Goal: Use online tool/utility: Utilize a website feature to perform a specific function

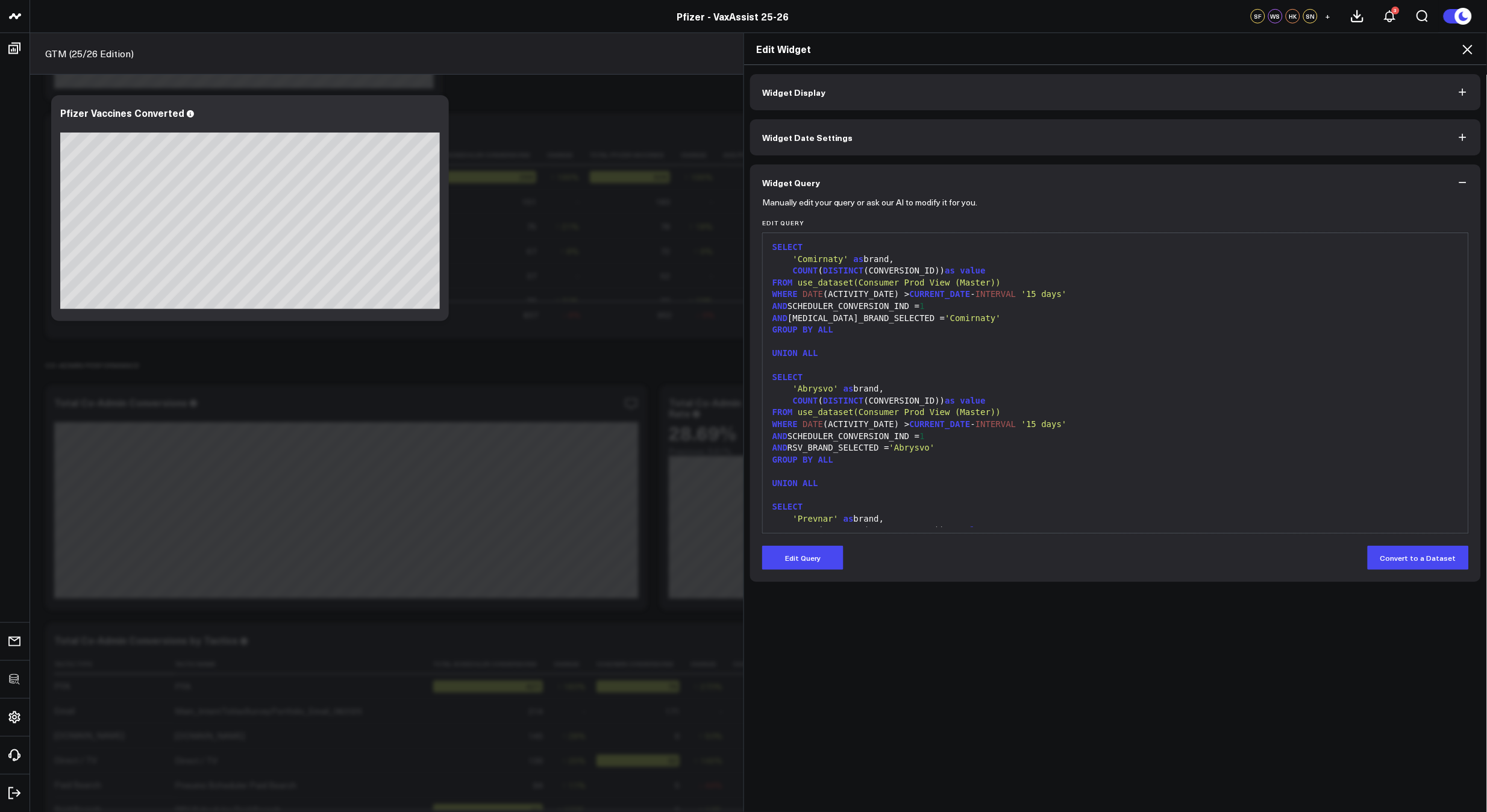
scroll to position [105, 0]
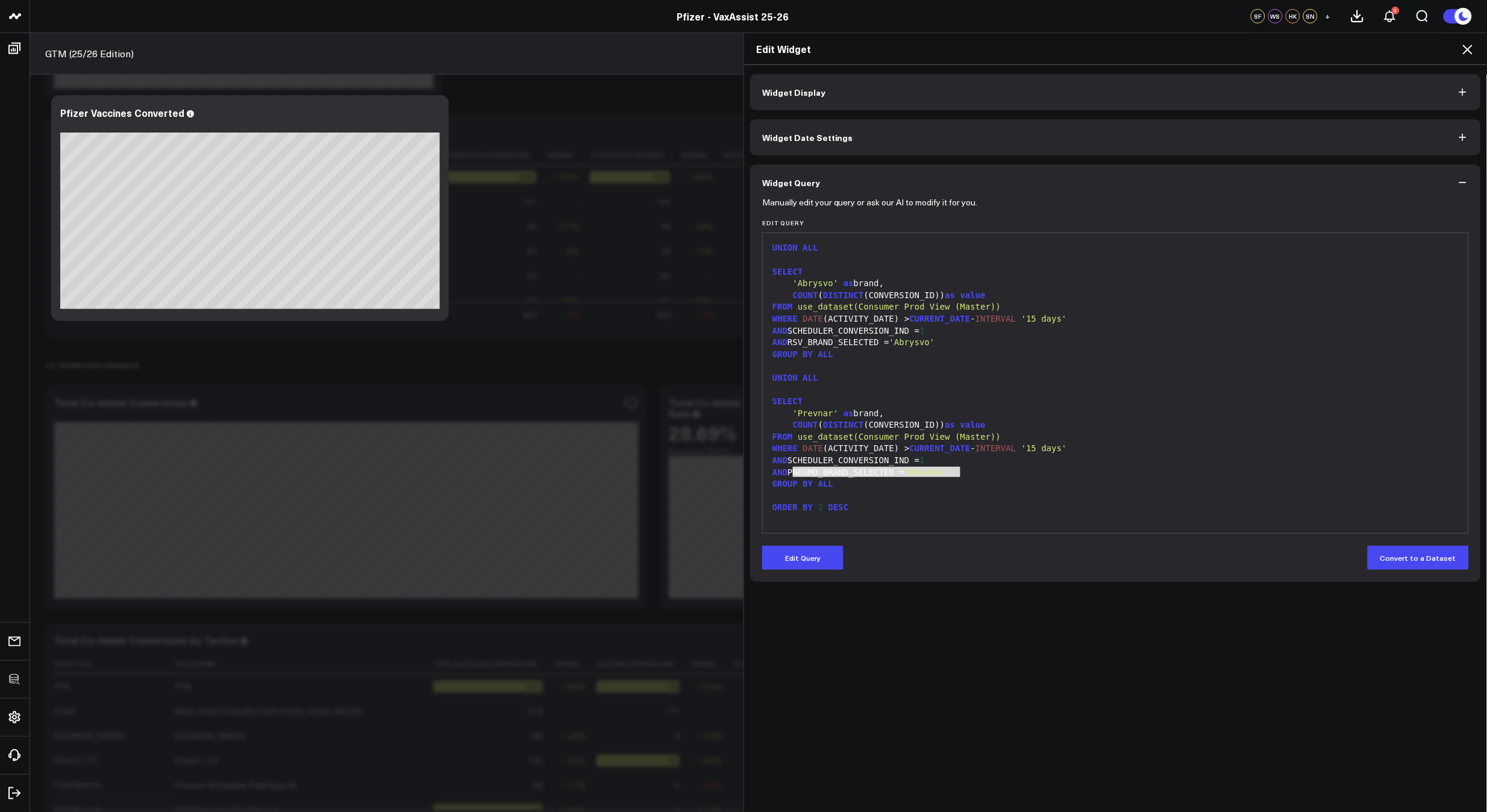
click at [1463, 49] on icon at bounding box center [1468, 49] width 15 height 15
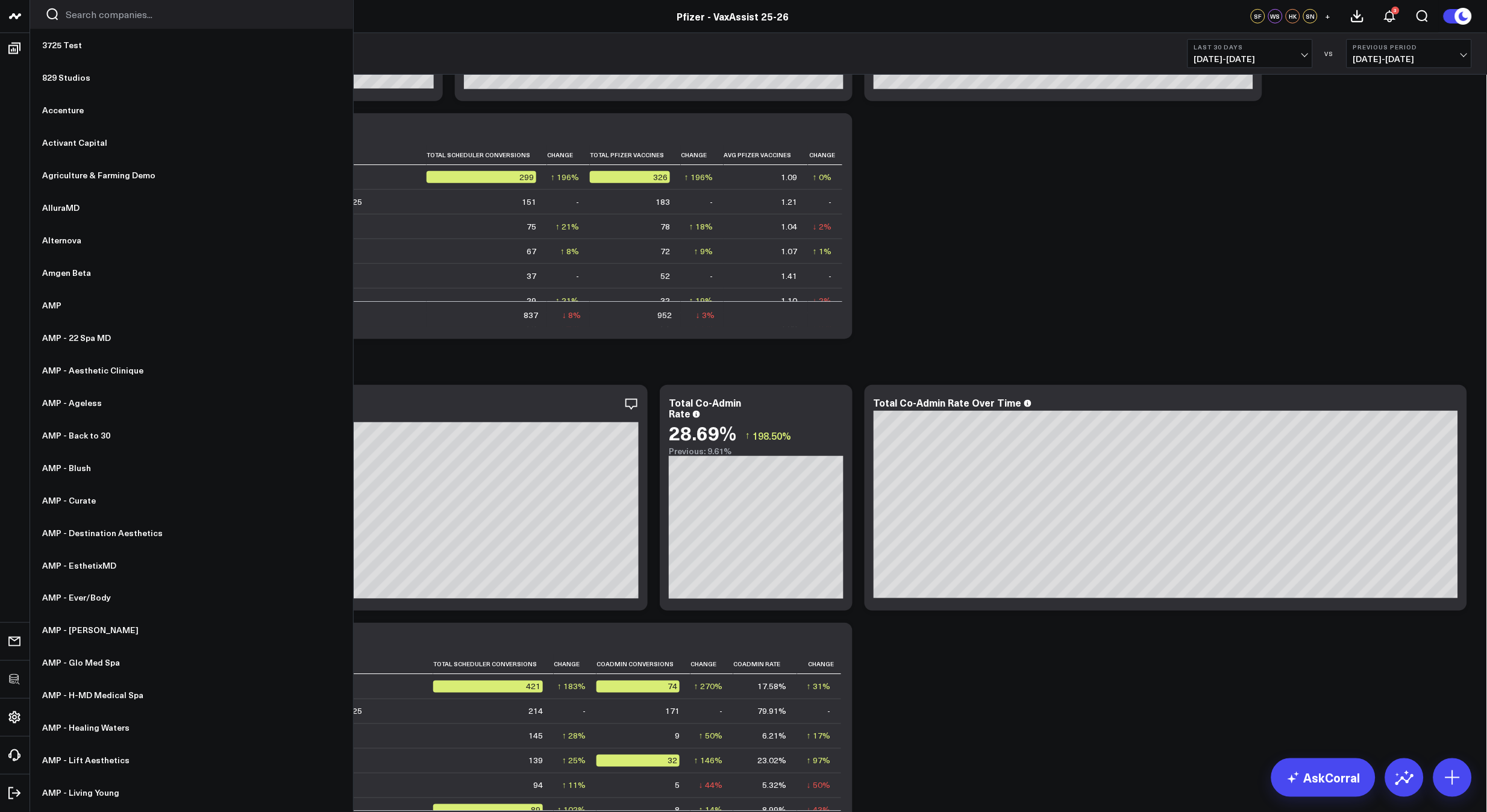
click at [124, 13] on input "Search companies input" at bounding box center [202, 15] width 272 height 13
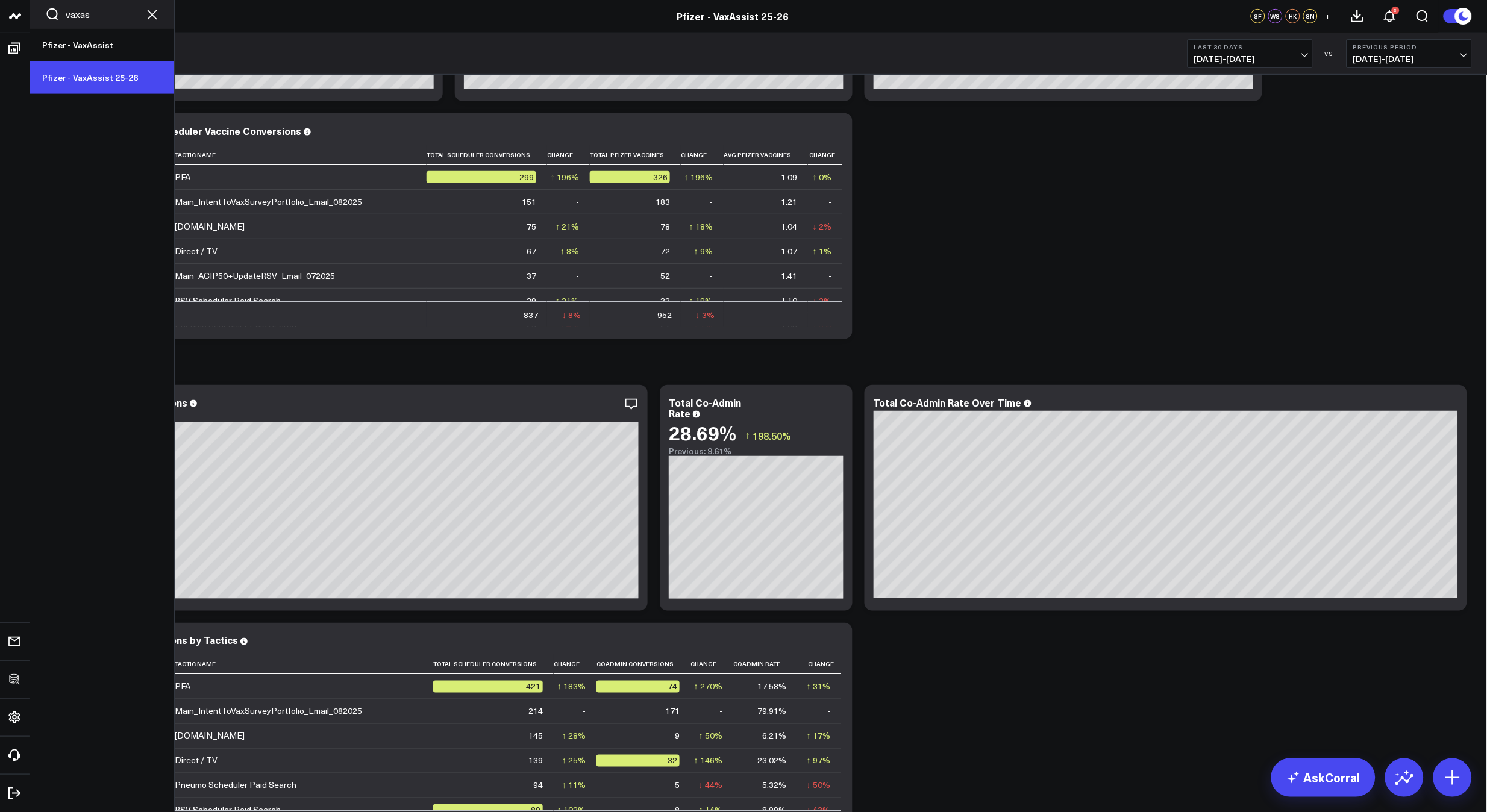
type input "vaxas"
click at [104, 87] on link "Pfizer - VaxAssist 25-26" at bounding box center [102, 78] width 144 height 33
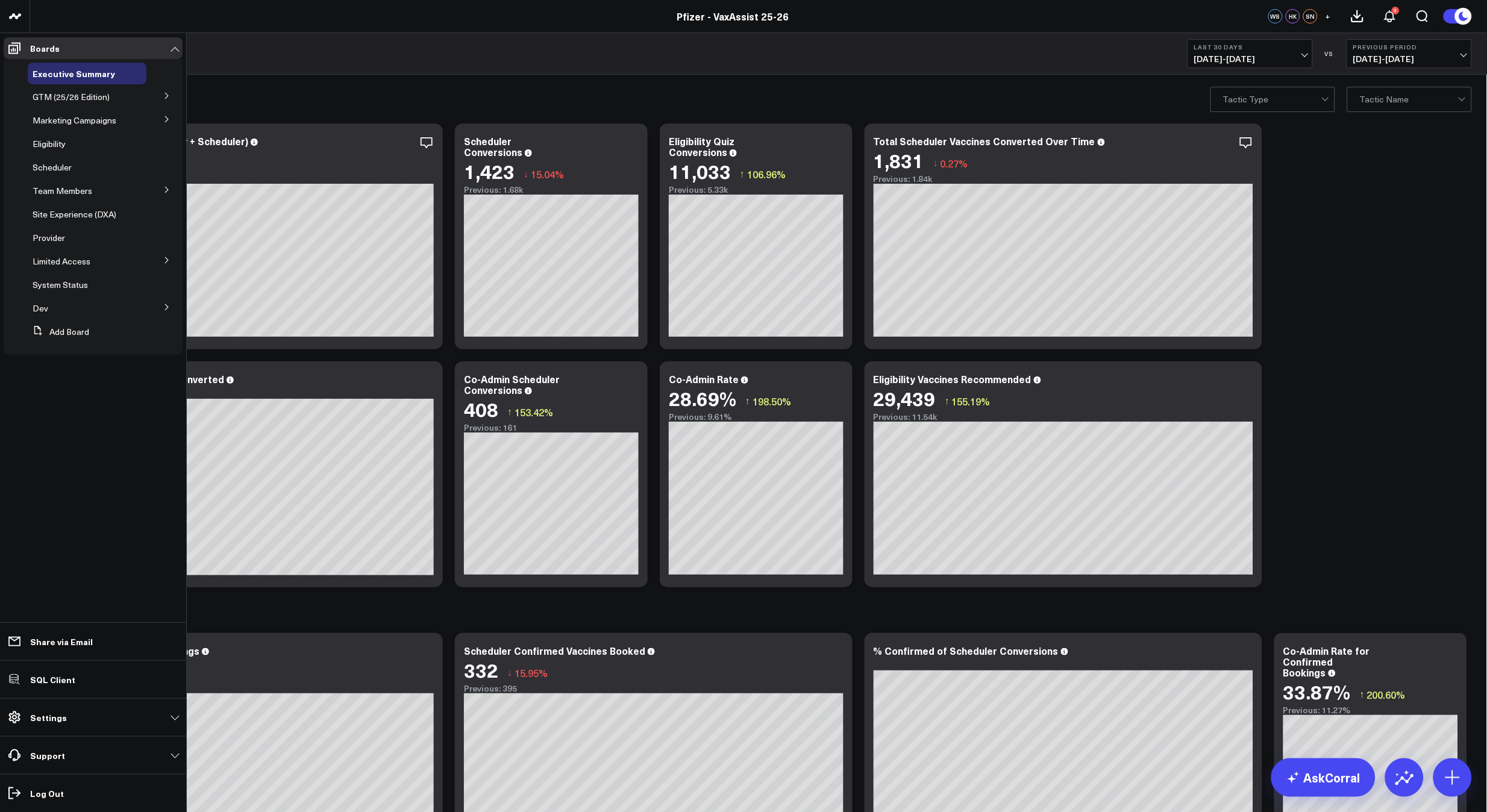
click at [165, 261] on icon at bounding box center [167, 261] width 7 height 7
click at [54, 233] on span "Provider" at bounding box center [49, 238] width 33 height 12
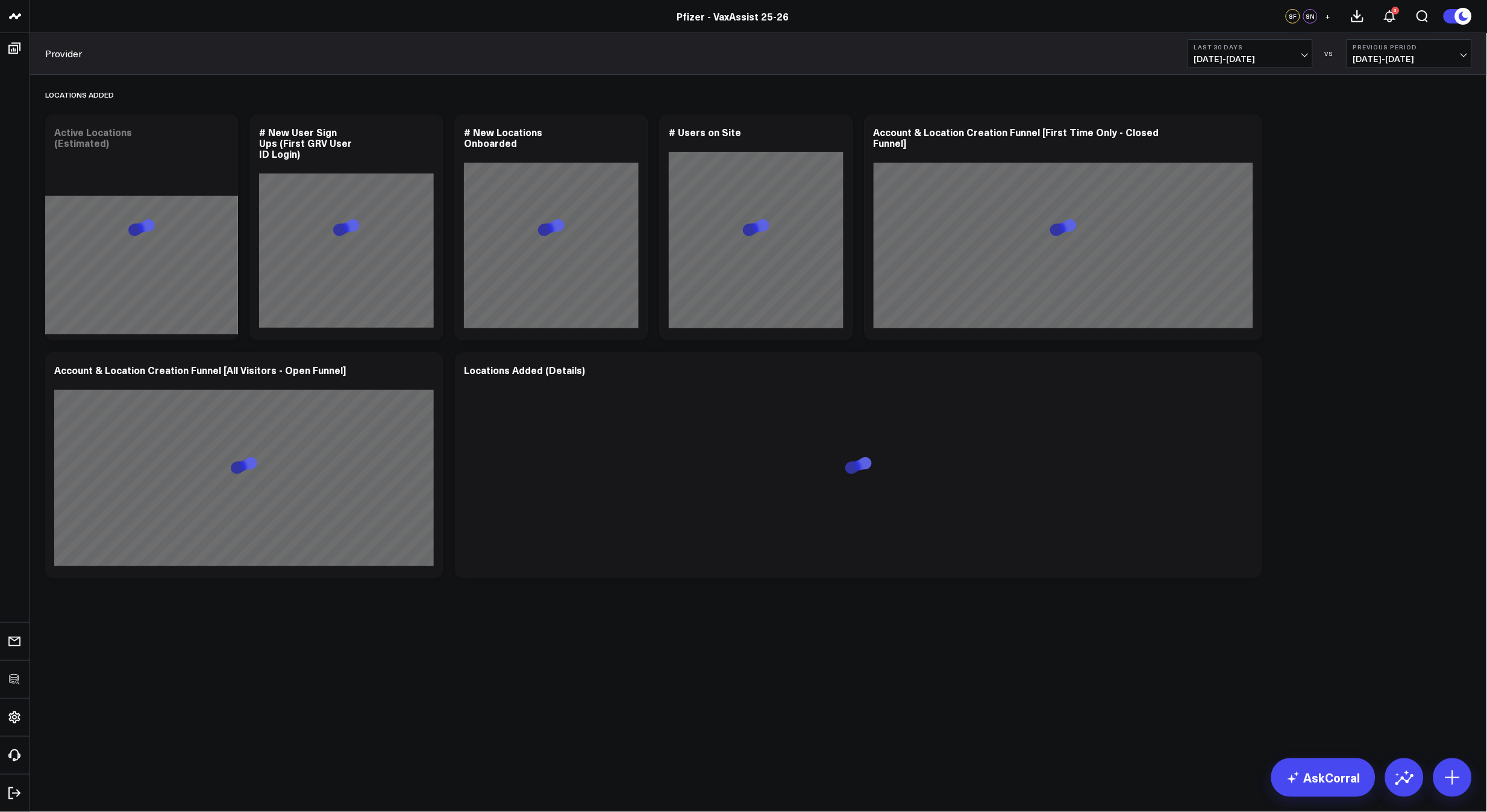
click at [1383, 351] on div "Locations Added Modify via AI Copy link to widget Ask support Remove Create lin…" at bounding box center [758, 329] width 1439 height 510
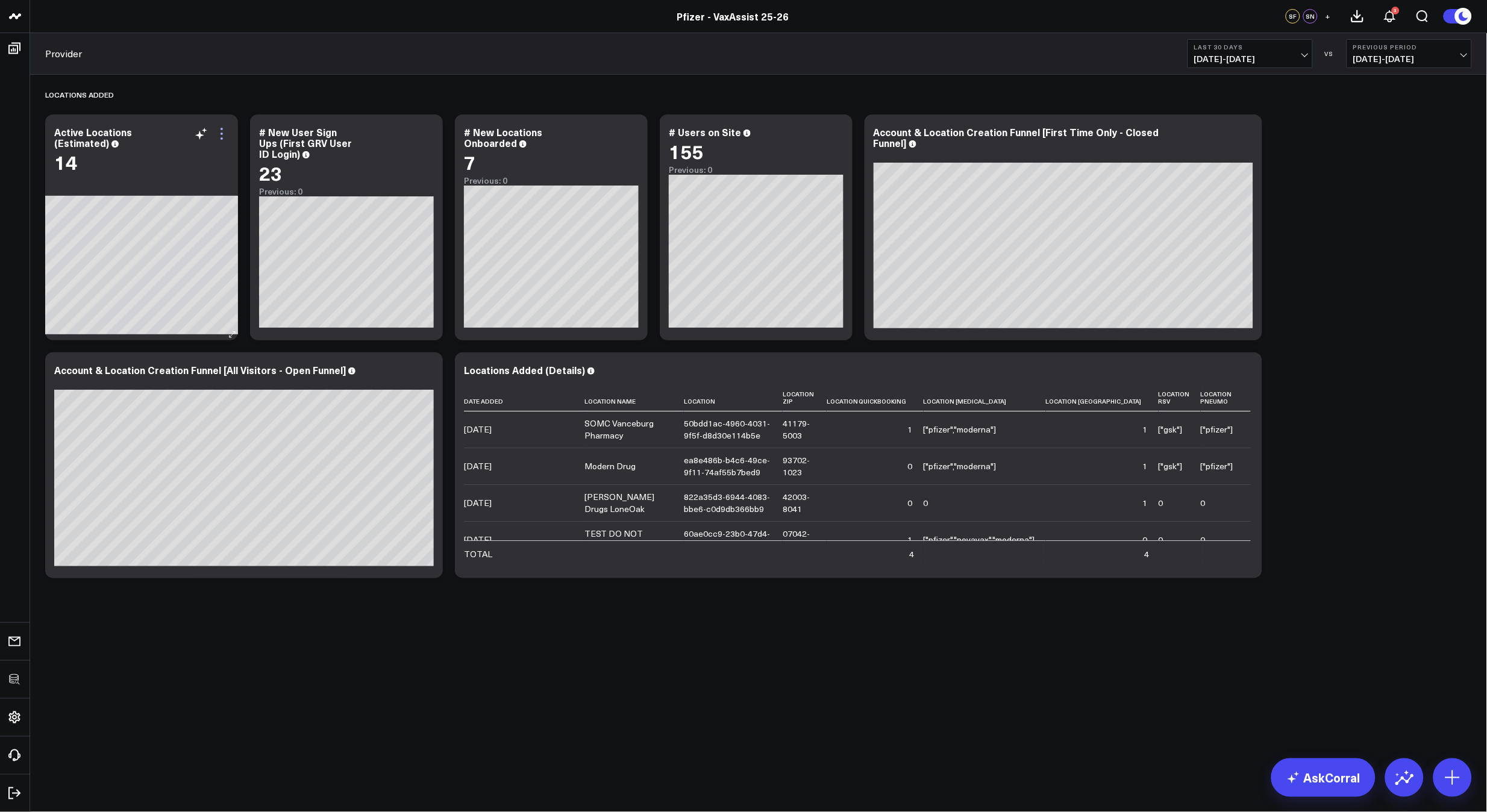
click at [221, 131] on icon at bounding box center [222, 134] width 15 height 15
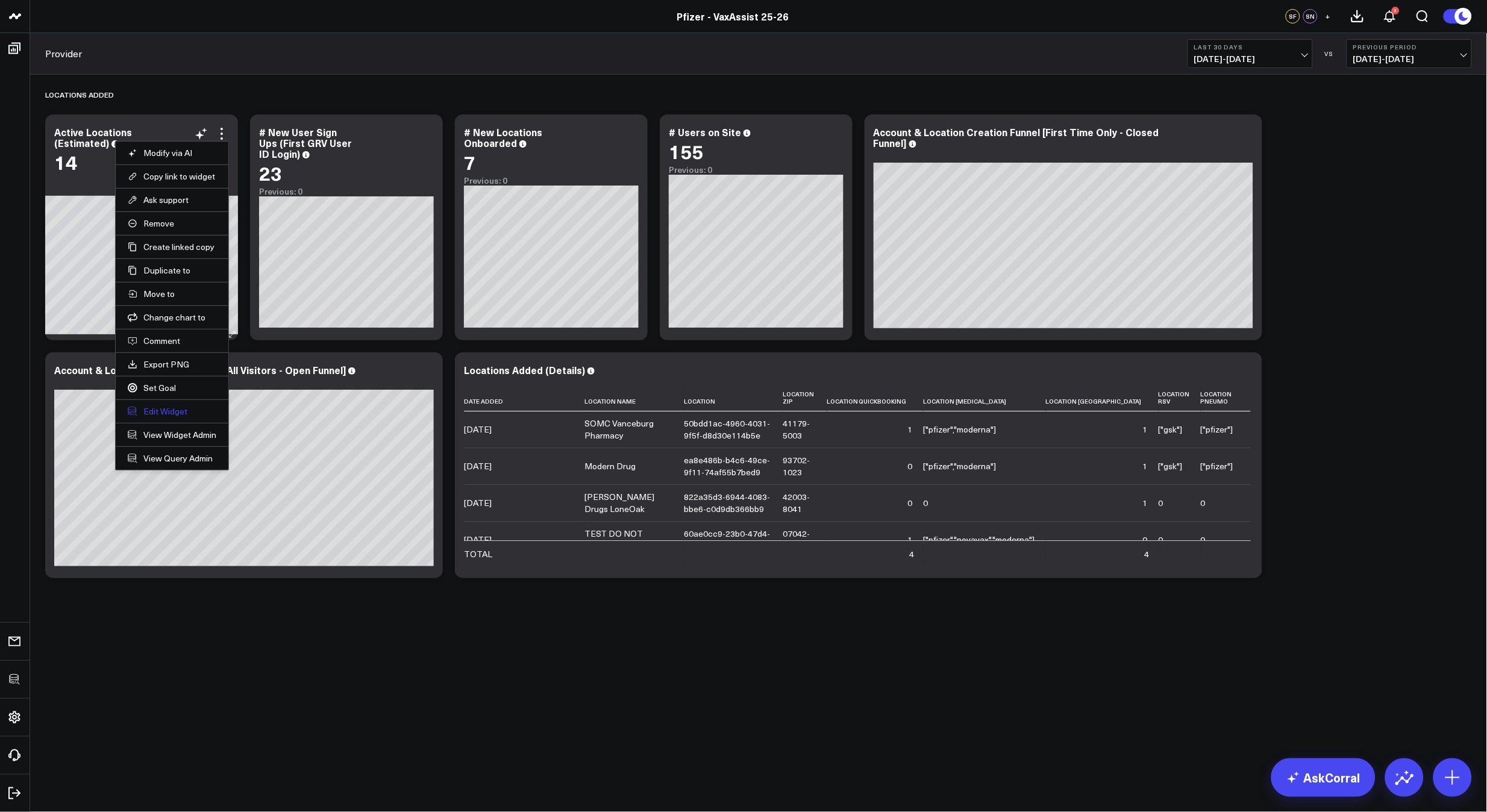
click at [158, 409] on button "Edit Widget" at bounding box center [172, 411] width 89 height 11
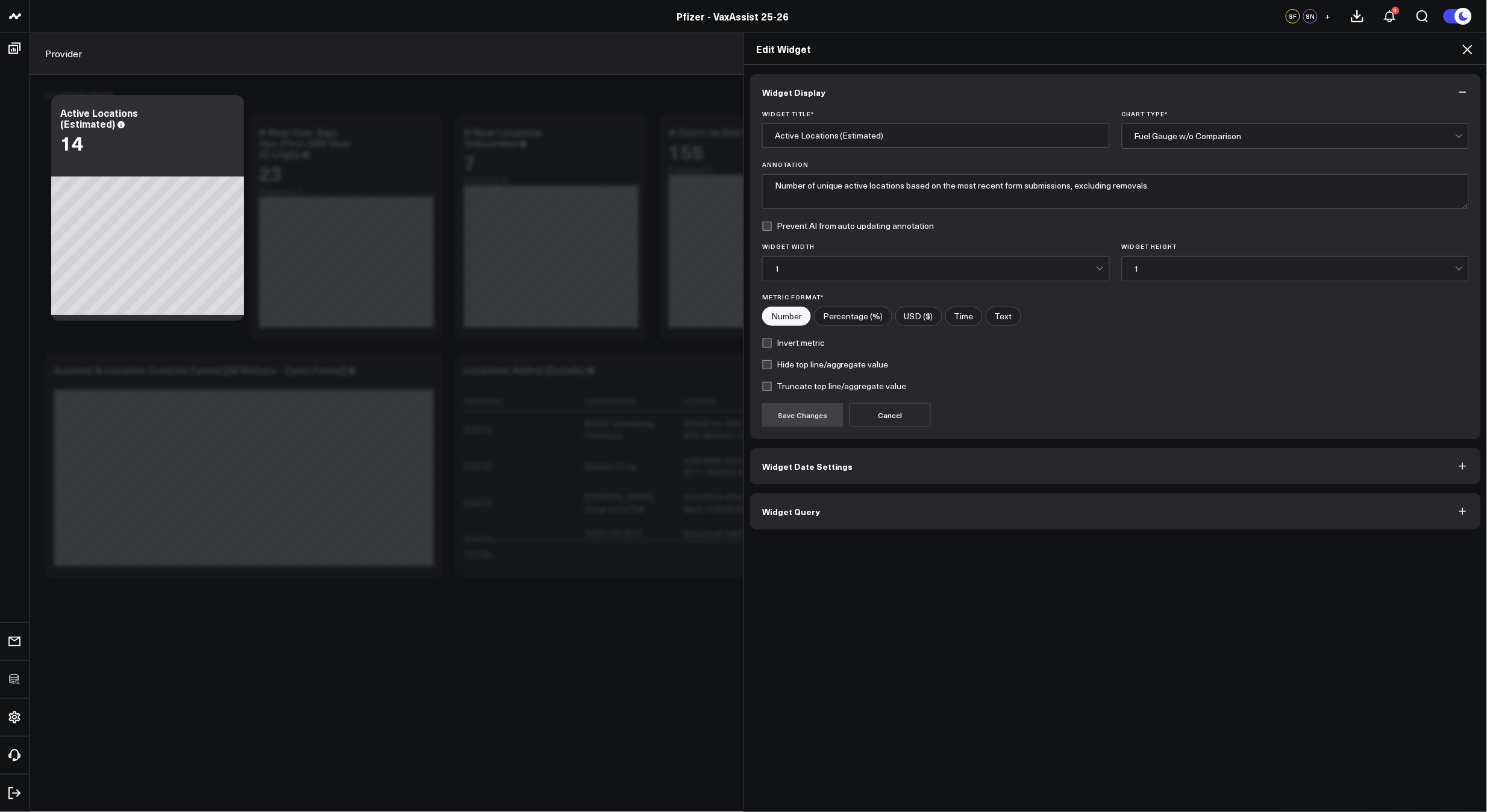
click at [862, 512] on button "Widget Query" at bounding box center [1115, 512] width 731 height 36
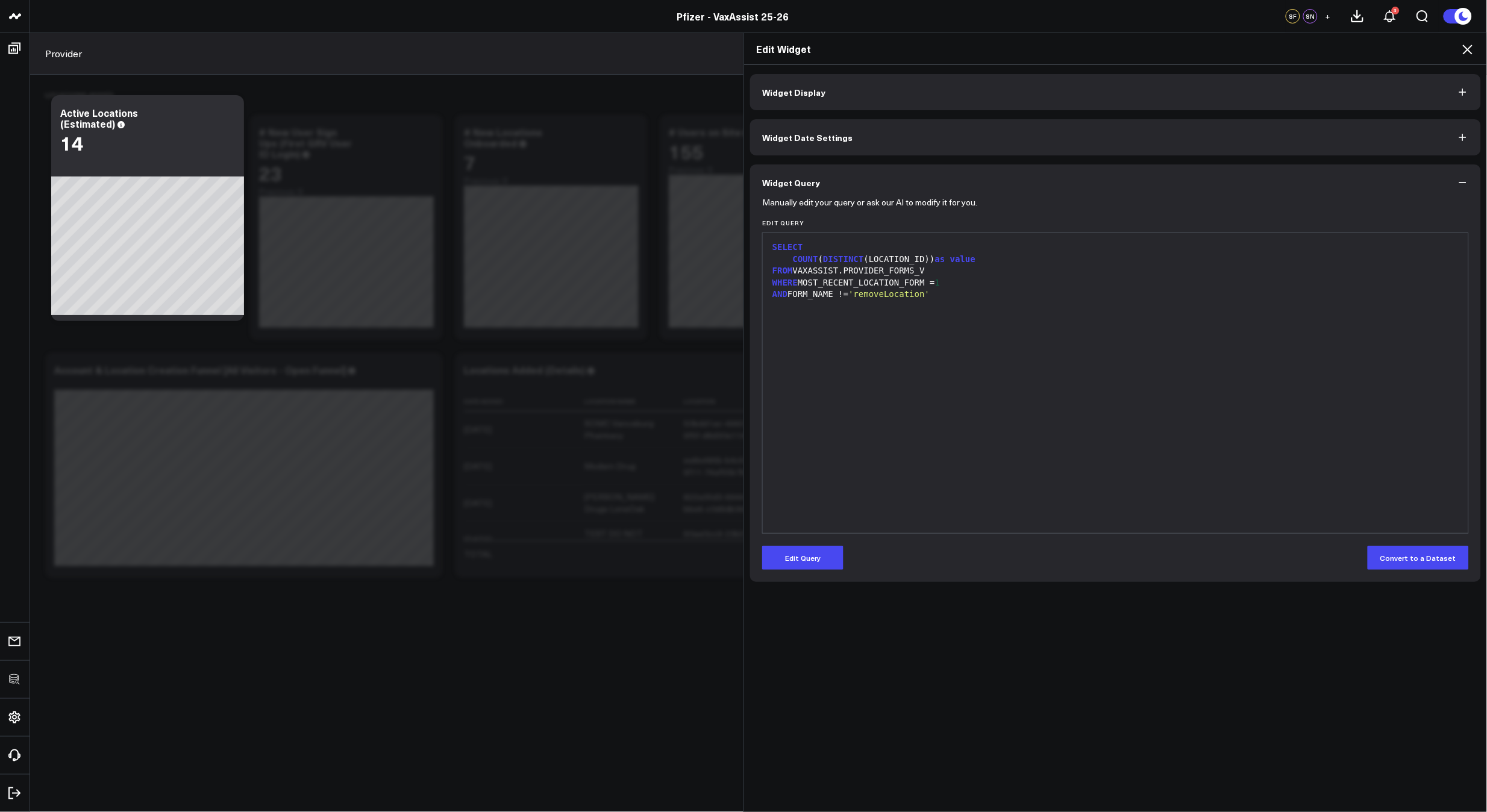
click at [956, 503] on div "SELECT COUNT ( DISTINCT (LOCATION_ID)) as value FROM VAXASSIST.PROVIDER_FORMS_V…" at bounding box center [1116, 383] width 694 height 288
click at [1463, 52] on icon at bounding box center [1468, 49] width 15 height 15
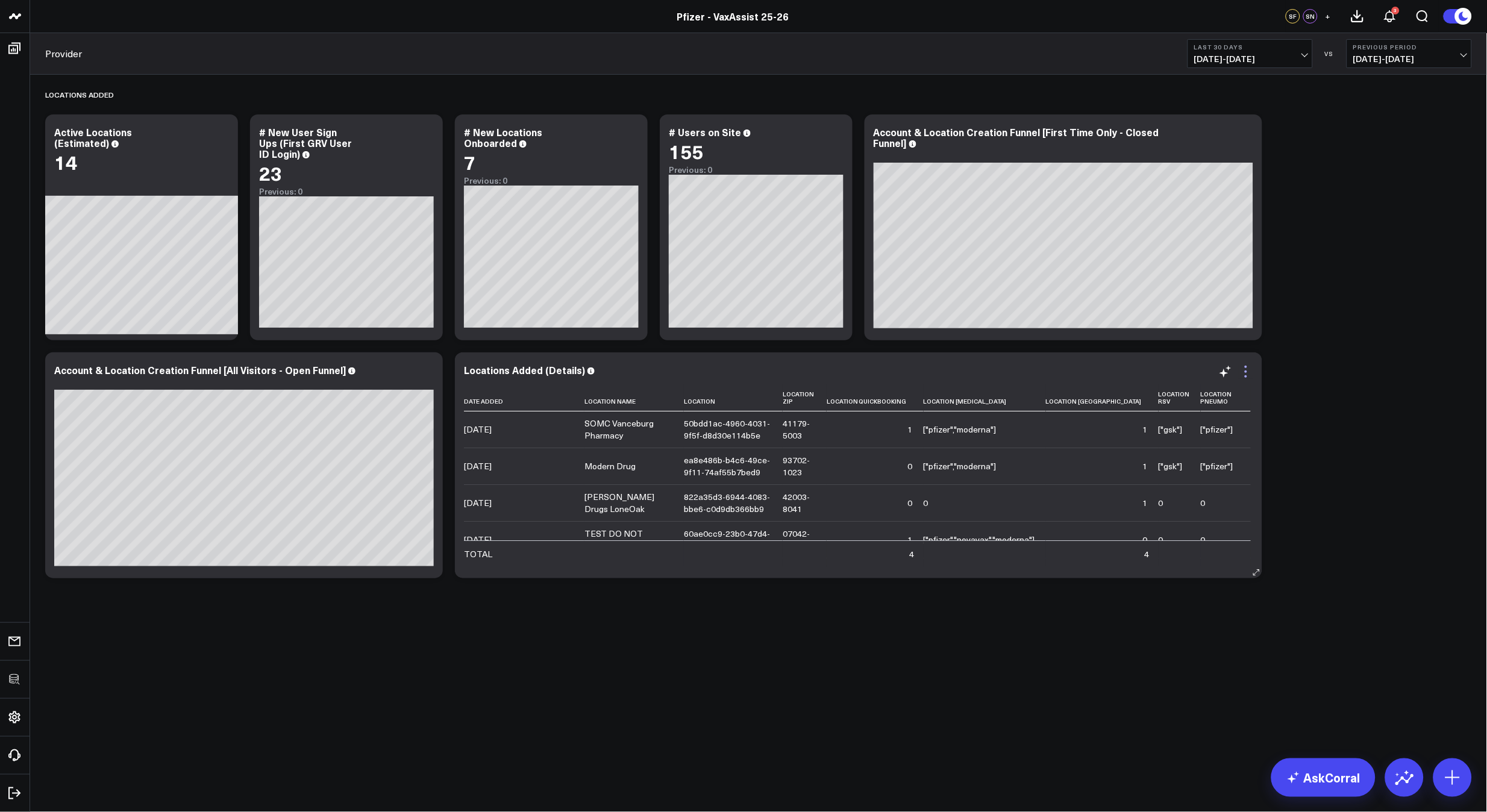
click at [1243, 367] on icon at bounding box center [1246, 372] width 15 height 15
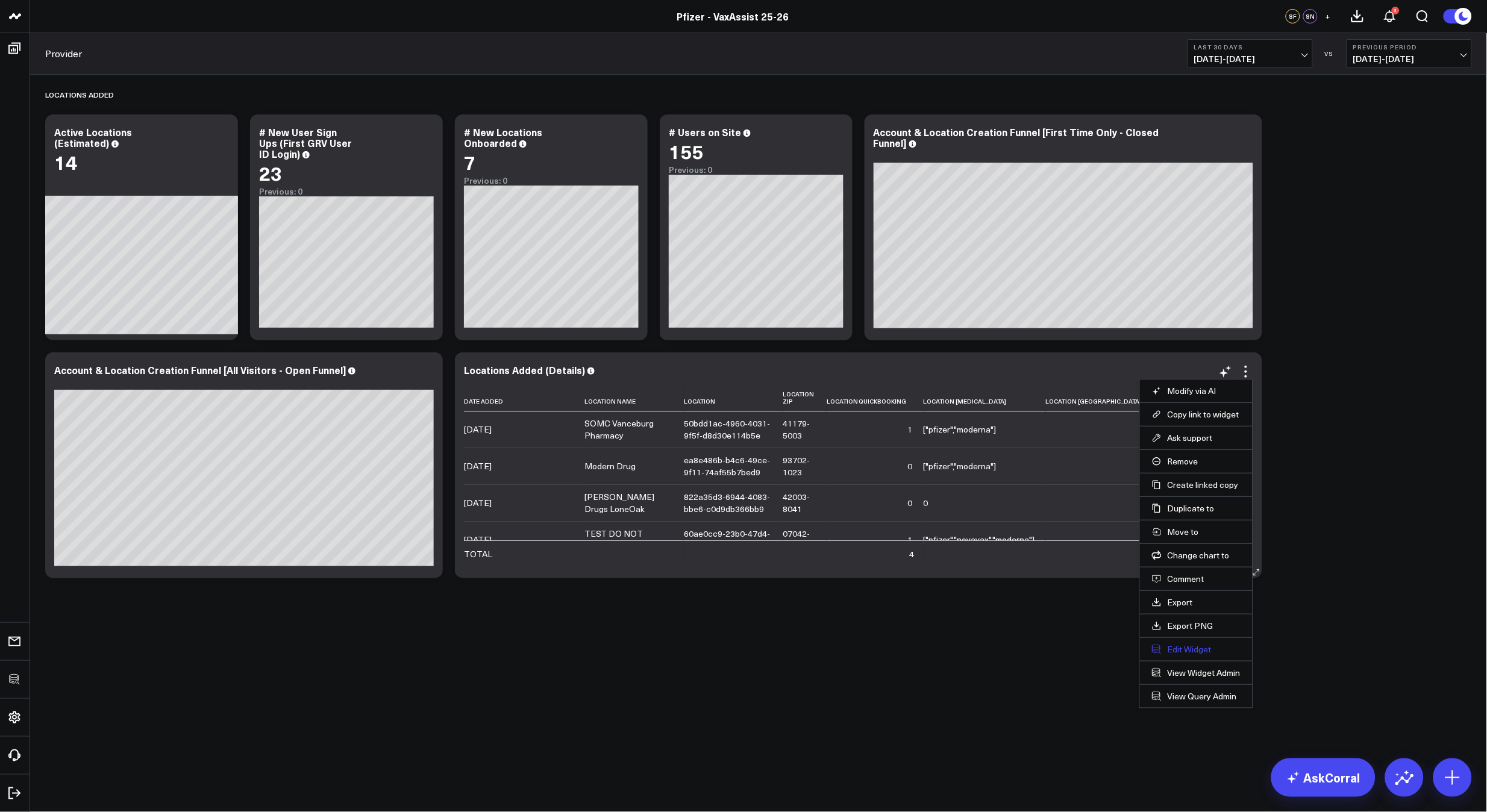
click at [1163, 650] on button "Edit Widget" at bounding box center [1197, 649] width 89 height 11
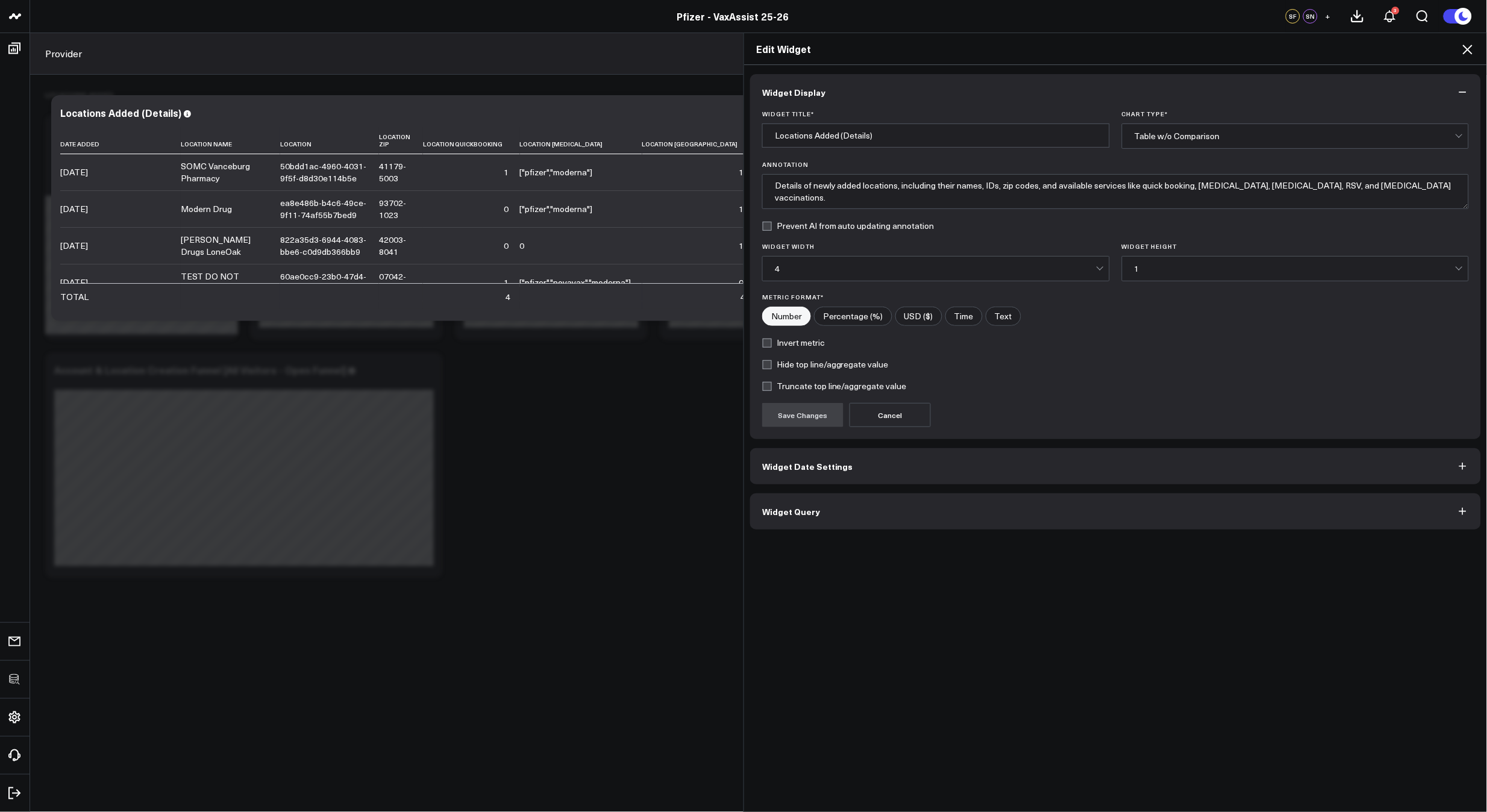
click at [972, 503] on button "Widget Query" at bounding box center [1115, 512] width 731 height 36
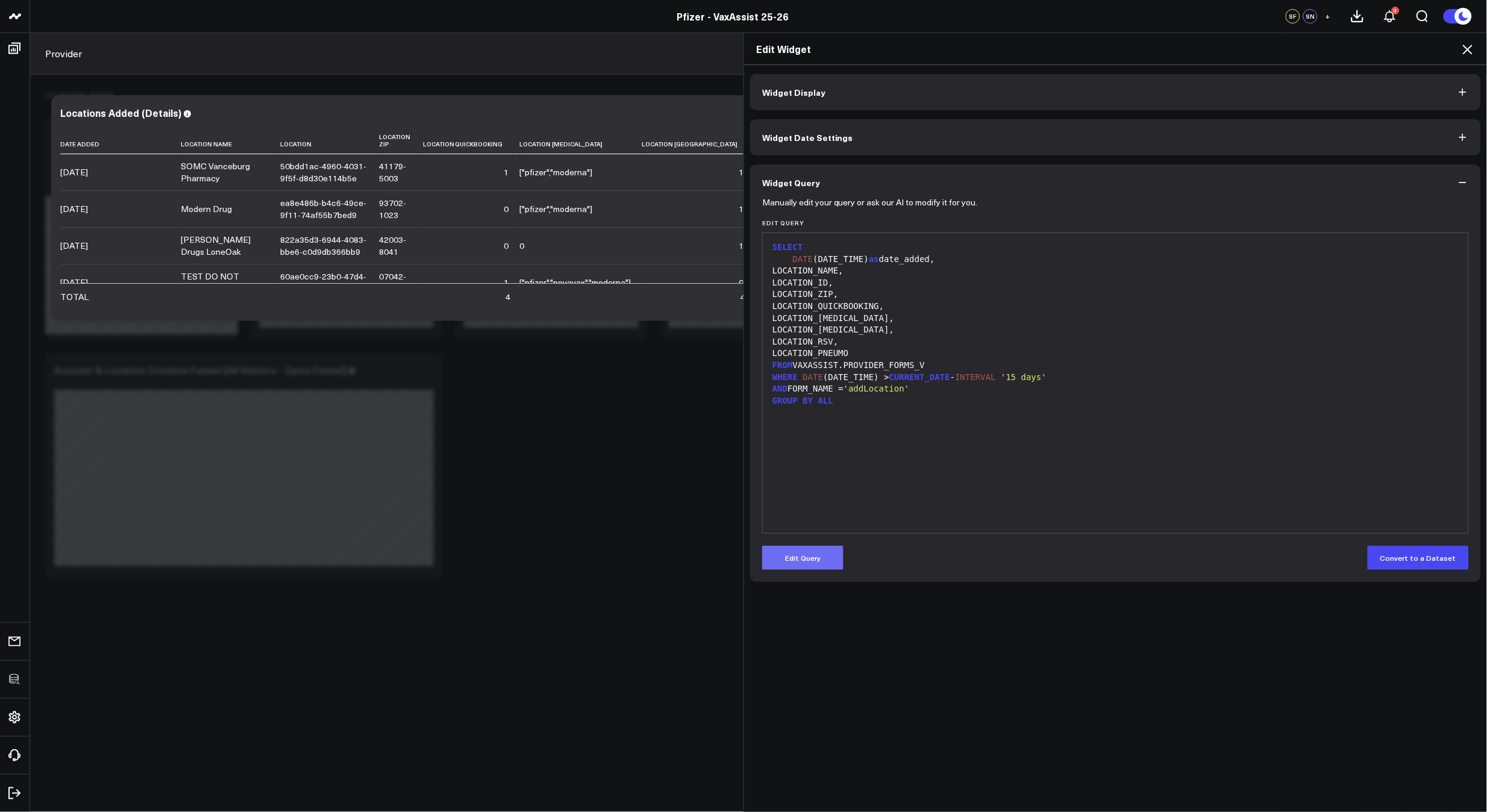
click at [828, 551] on button "Edit Query" at bounding box center [803, 557] width 81 height 24
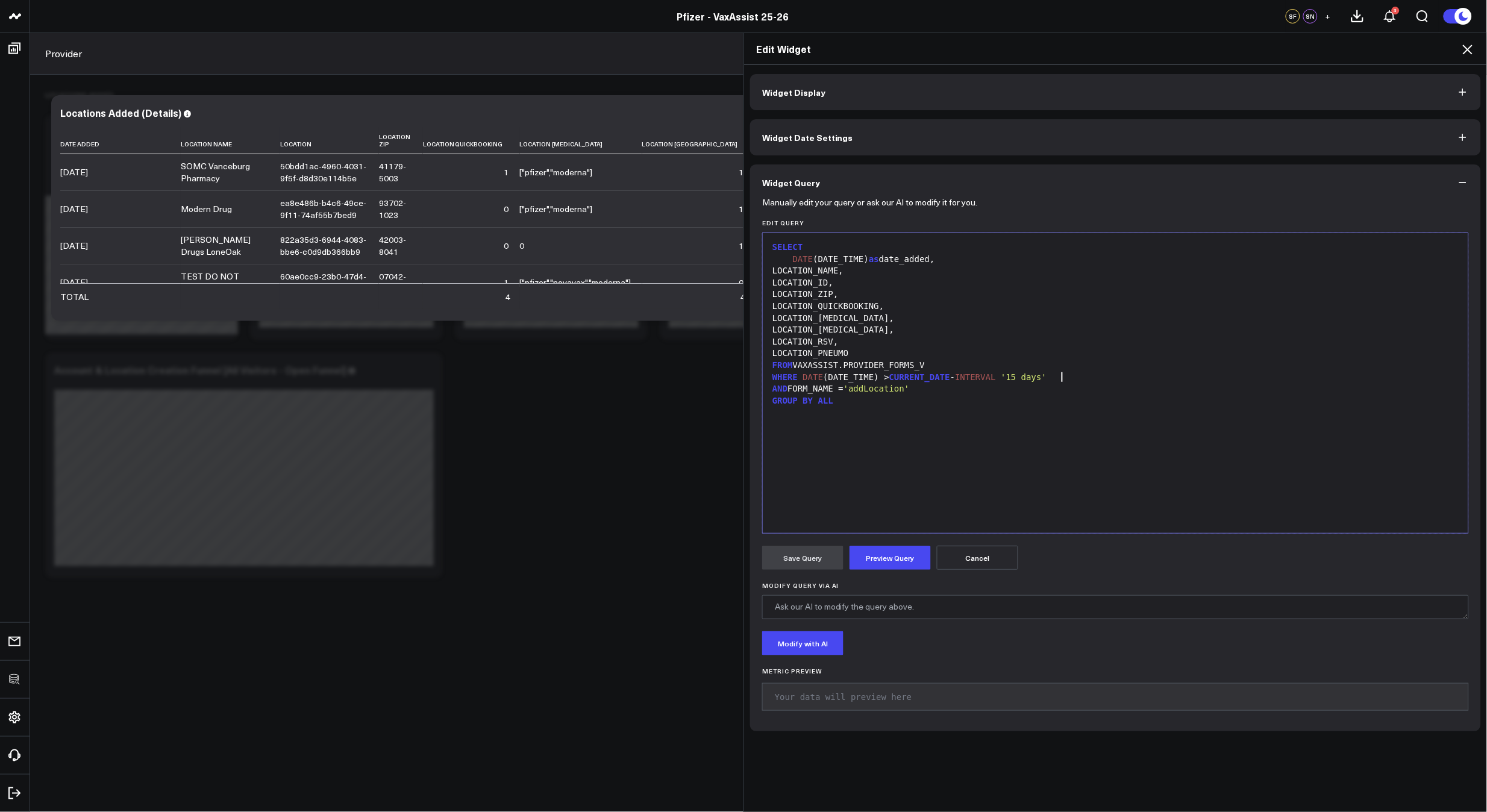
click at [1128, 383] on div "AND FORM_NAME = 'addLocation'" at bounding box center [1116, 389] width 694 height 12
click at [887, 549] on button "Preview Query" at bounding box center [890, 557] width 81 height 24
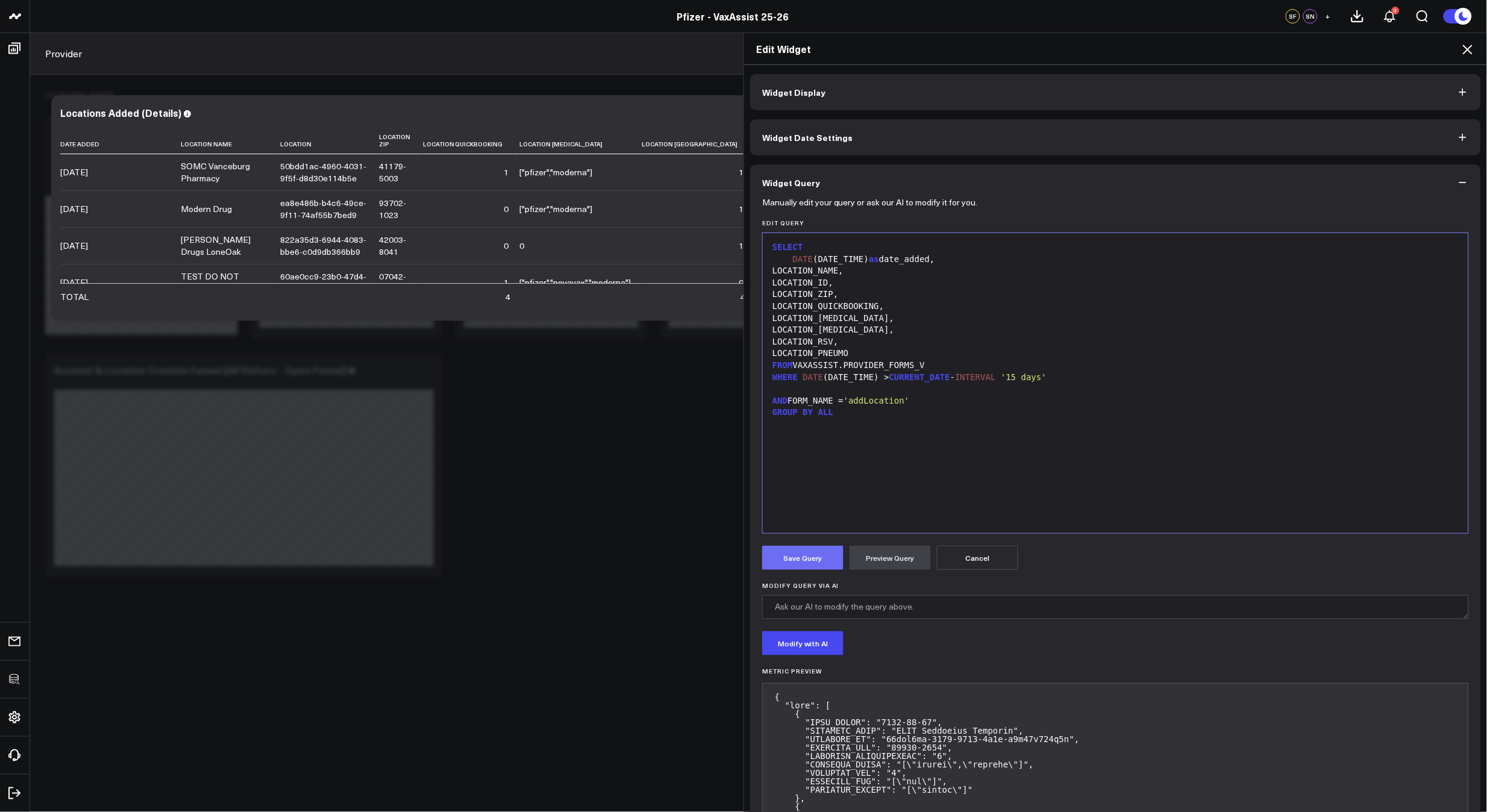
click at [782, 559] on button "Save Query" at bounding box center [803, 557] width 81 height 24
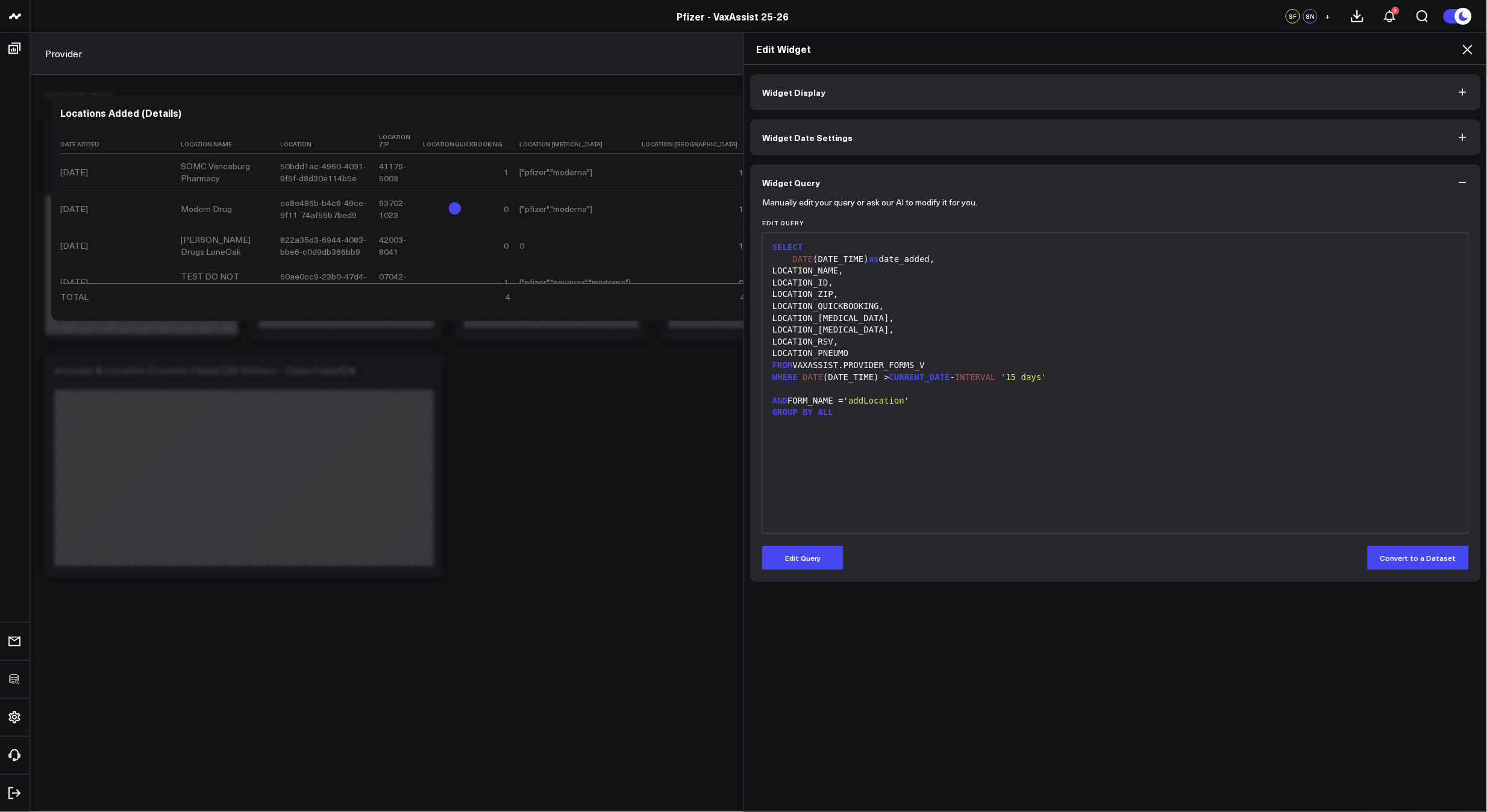
click at [1467, 48] on icon at bounding box center [1467, 49] width 9 height 9
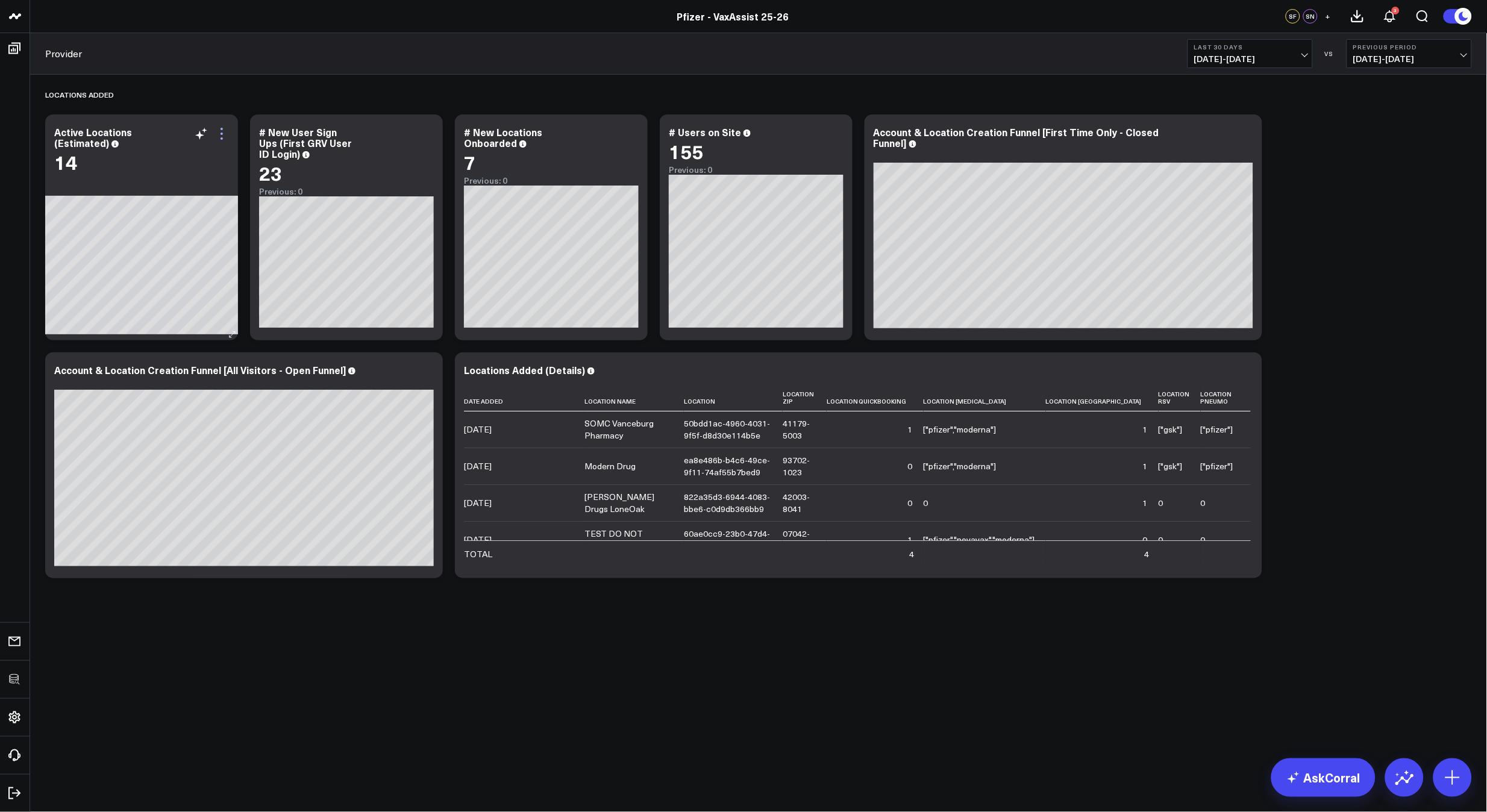
click at [226, 134] on icon at bounding box center [222, 134] width 15 height 15
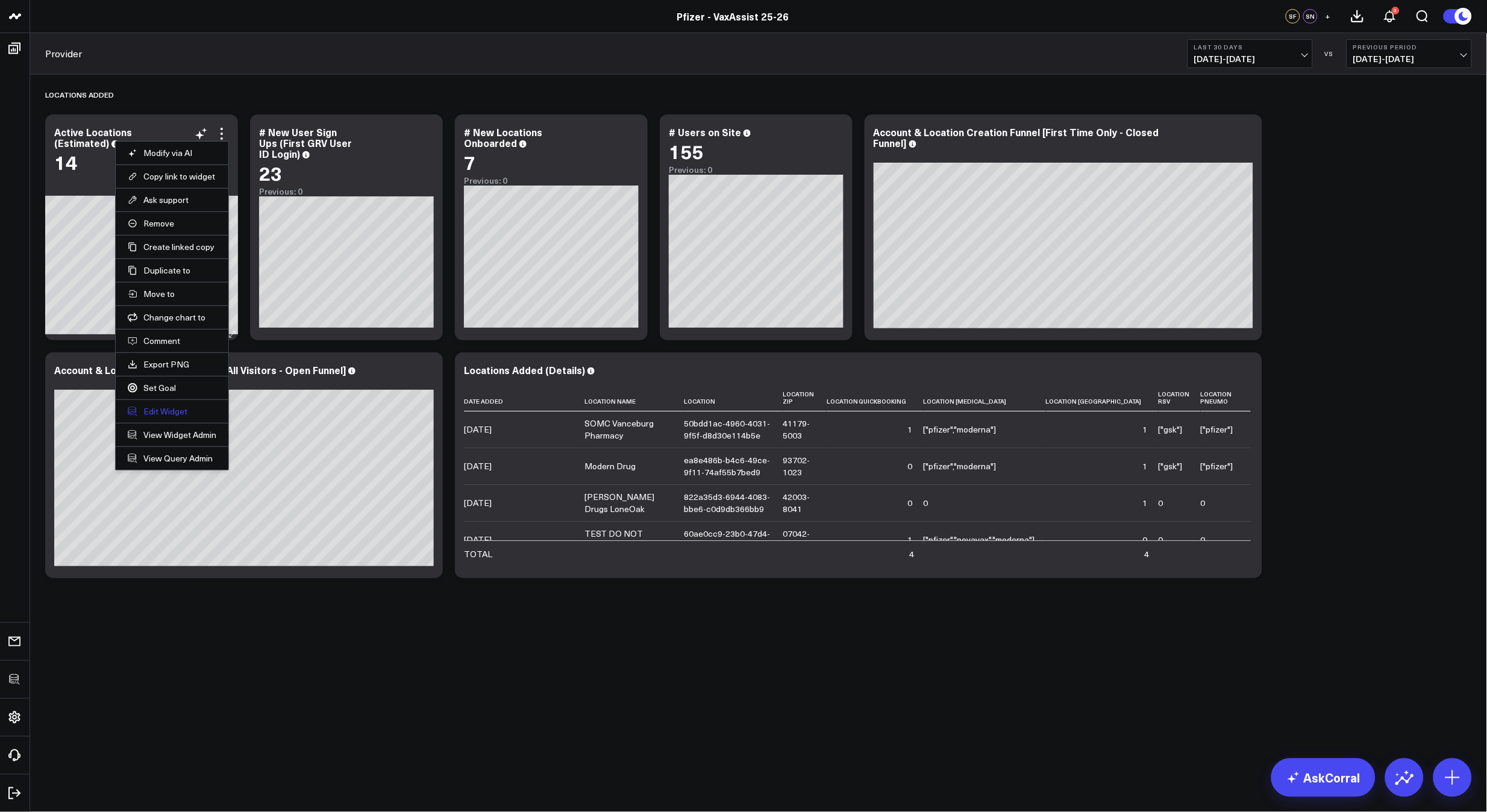
click at [160, 406] on button "Edit Widget" at bounding box center [172, 411] width 89 height 11
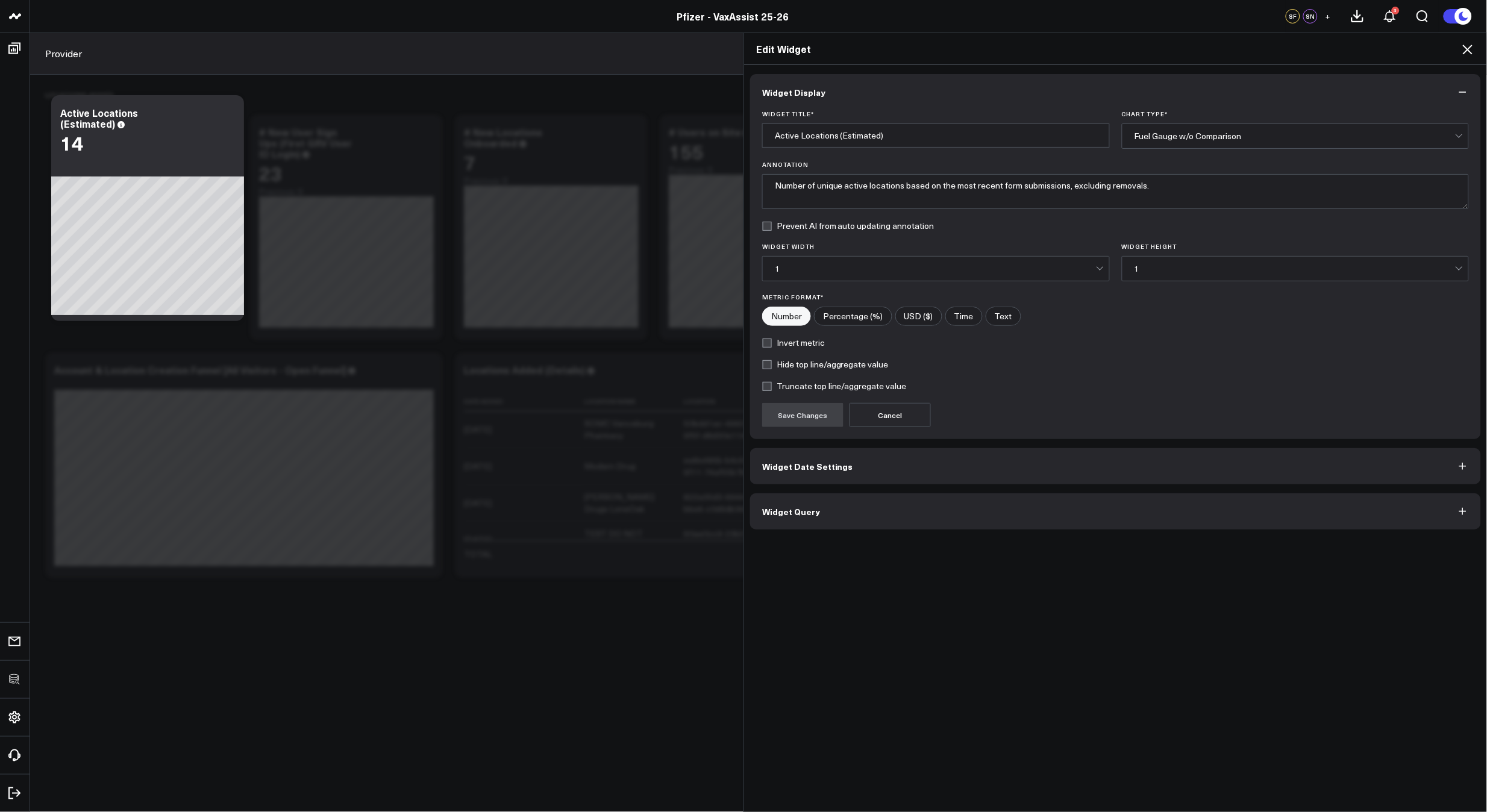
click at [847, 502] on button "Widget Query" at bounding box center [1115, 512] width 731 height 36
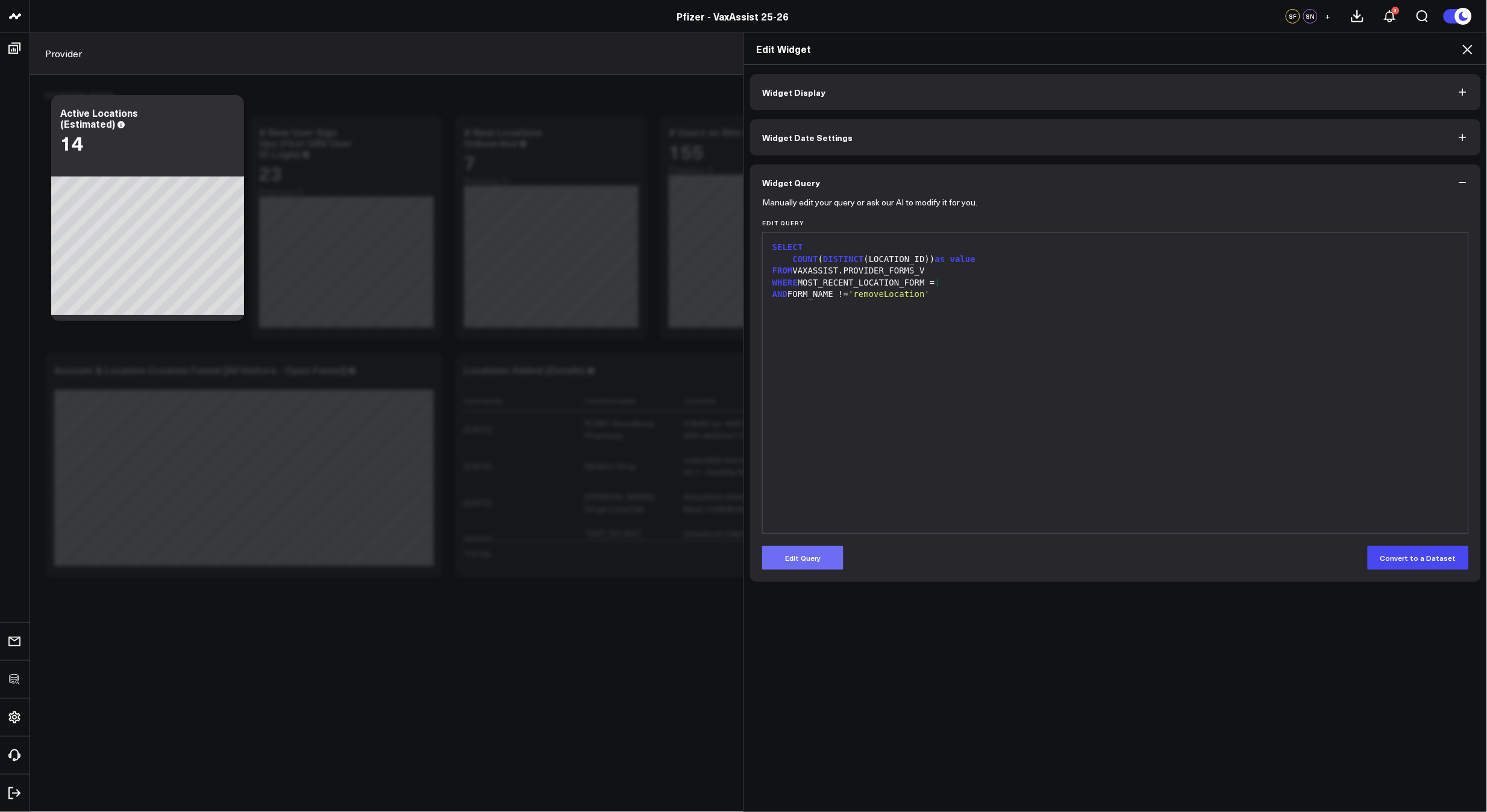
click at [831, 540] on form "Manually edit your query or ask our AI to modify it for you. Edit Query 9 1 2 3…" at bounding box center [1115, 385] width 707 height 369
drag, startPoint x: 824, startPoint y: 554, endPoint x: 926, endPoint y: 471, distance: 131.5
click at [824, 554] on button "Edit Query" at bounding box center [803, 557] width 81 height 24
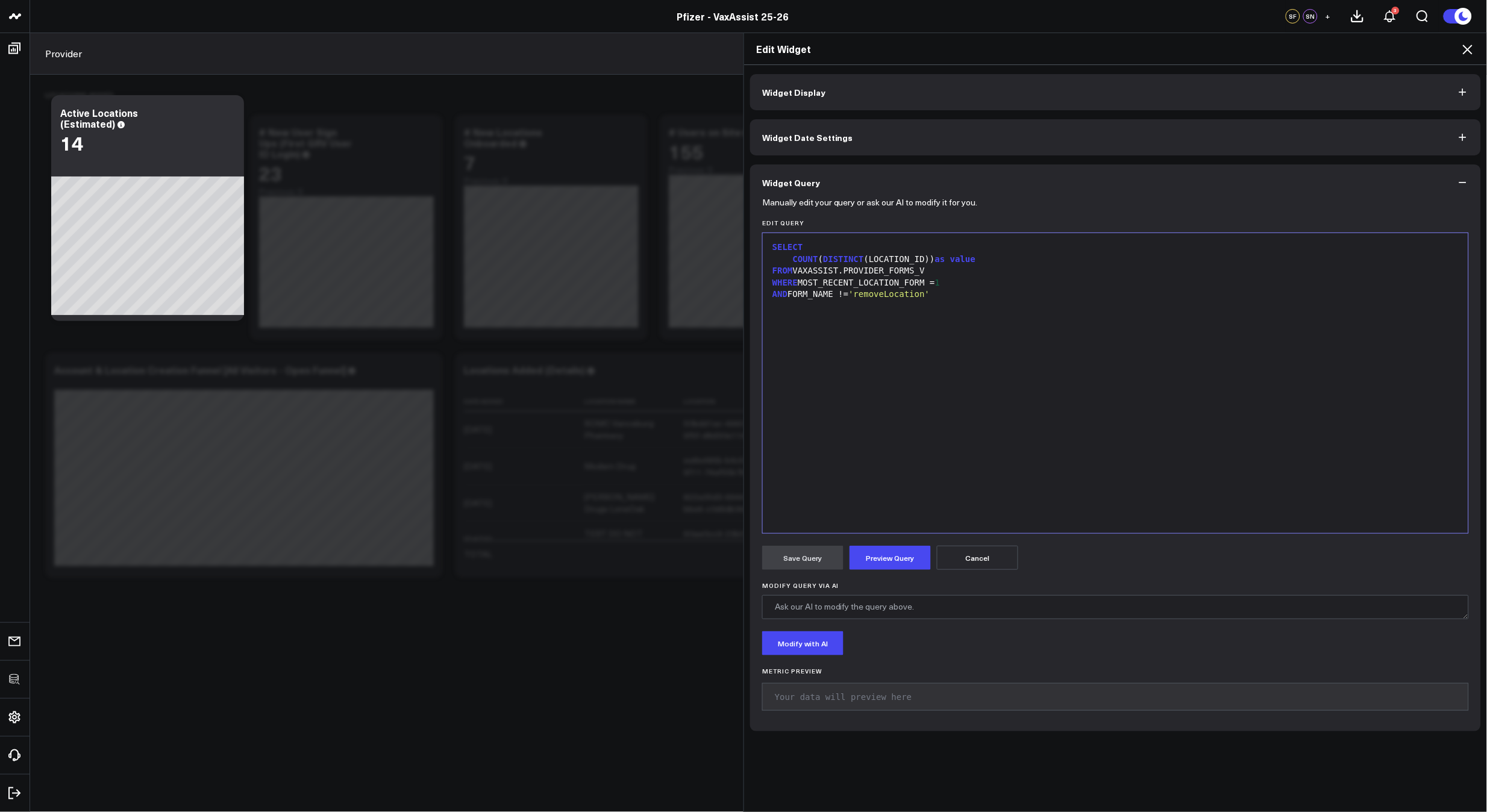
click at [1005, 430] on div "SELECT COUNT ( DISTINCT (LOCATION_ID)) as value FROM VAXASSIST.PROVIDER_FORMS_V…" at bounding box center [1116, 383] width 694 height 288
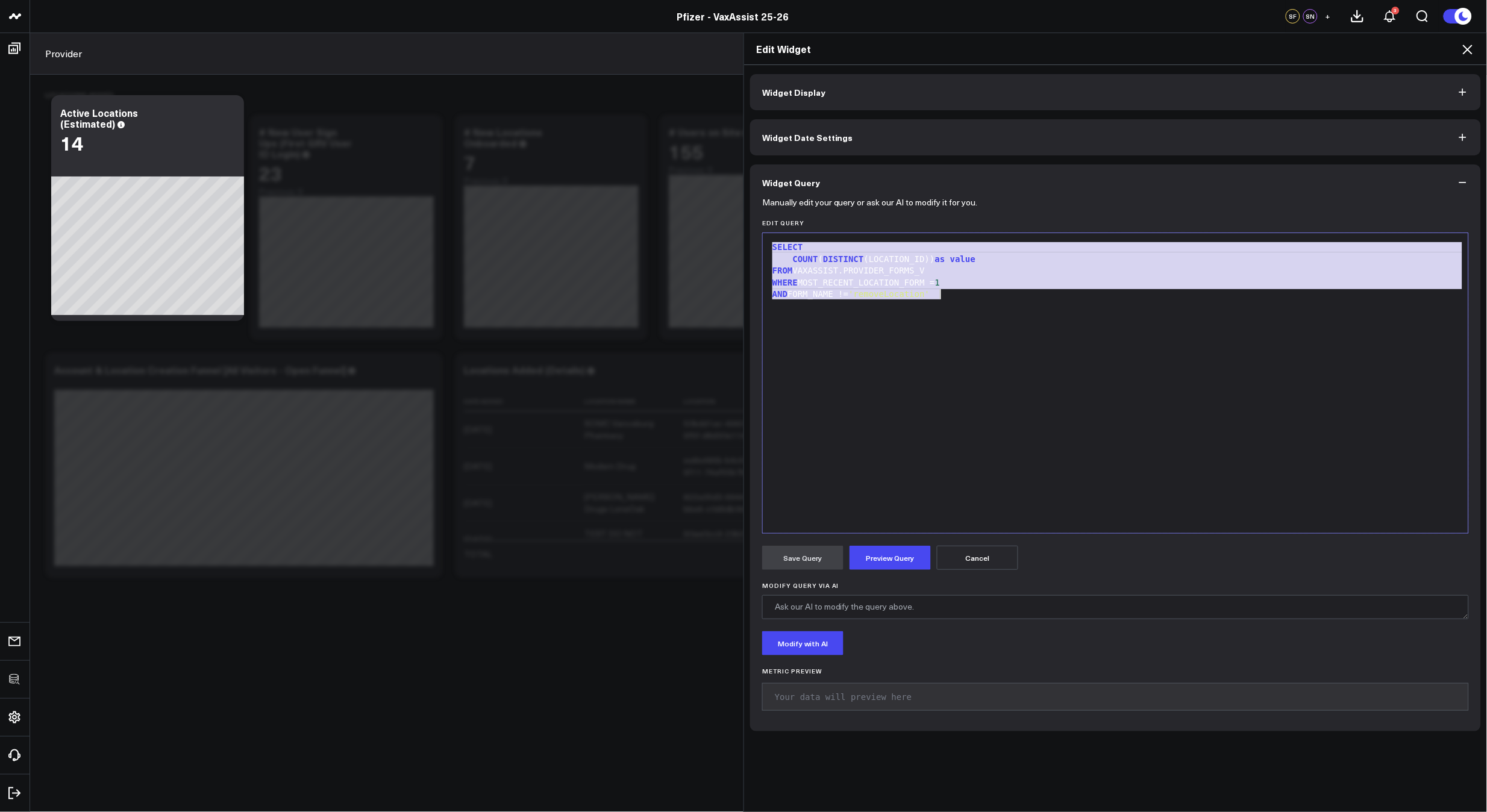
copy div "SELECT COUNT ( DISTINCT (LOCATION_ID)) as value FROM VAXASSIST.PROVIDER_FORMS_V…"
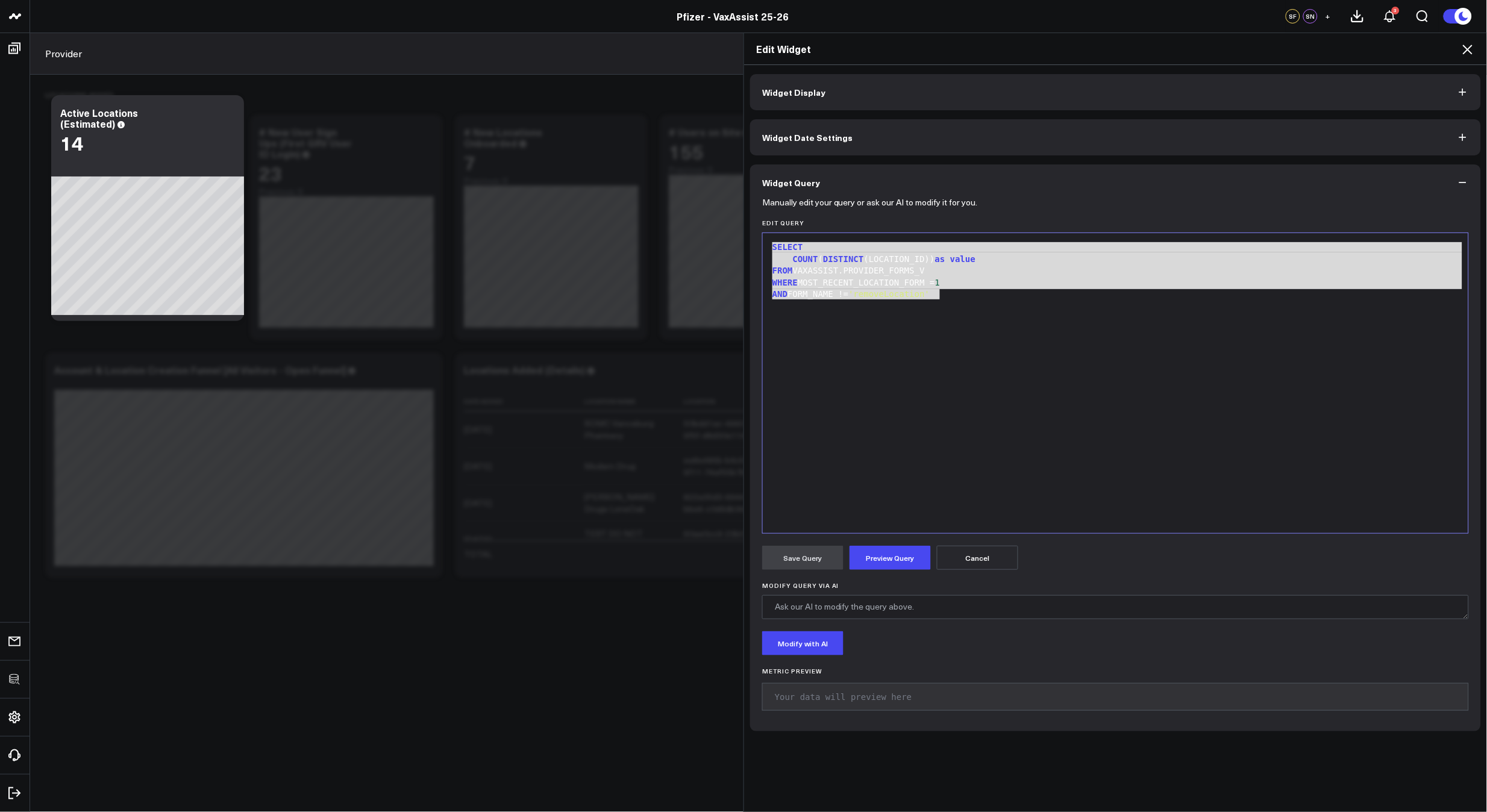
click at [1470, 51] on icon at bounding box center [1467, 49] width 9 height 9
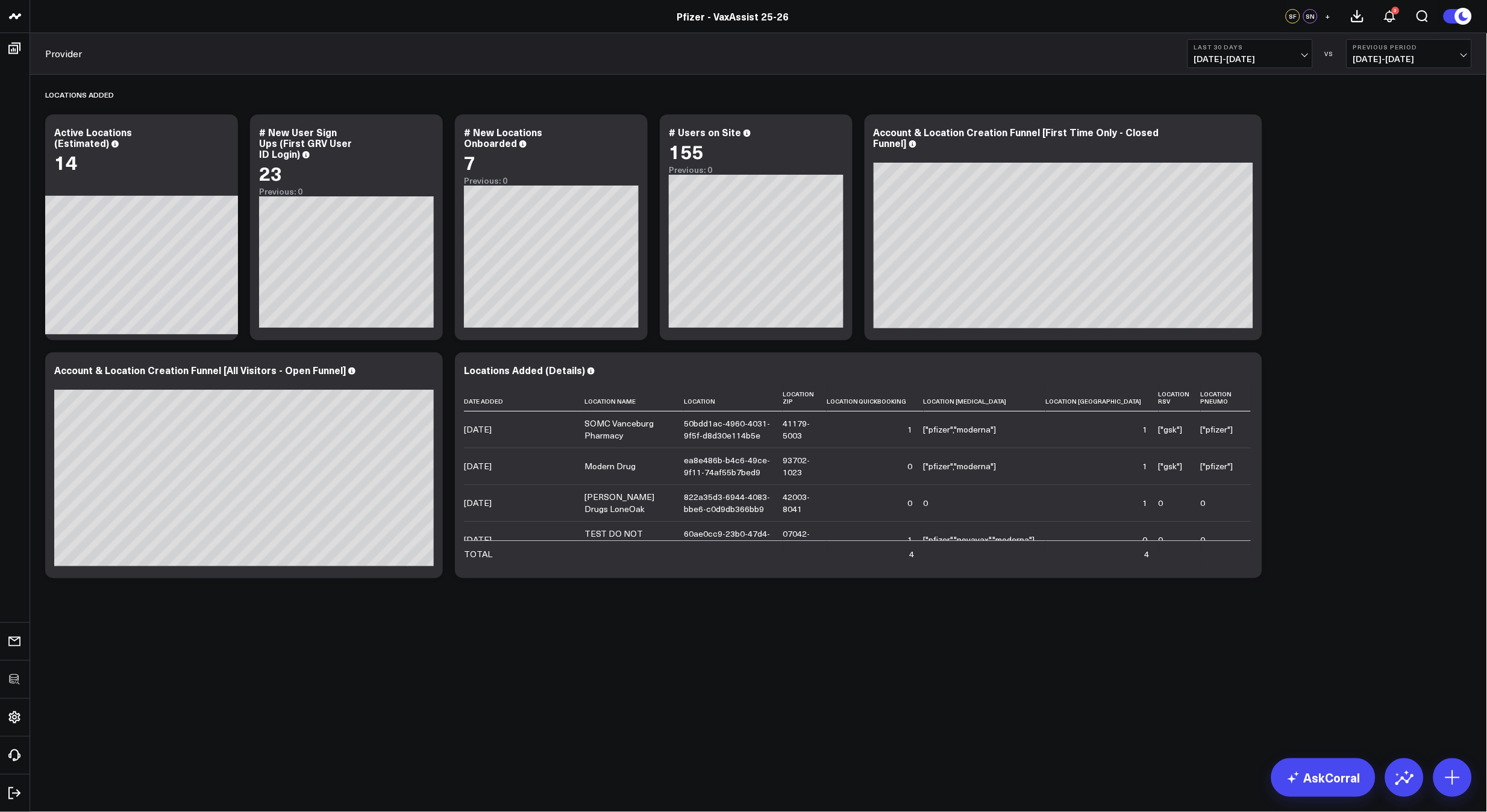
click at [1361, 435] on div "Locations Added Modify via AI Copy link to widget Ask support Remove Create lin…" at bounding box center [758, 329] width 1439 height 510
click at [422, 377] on icon at bounding box center [427, 372] width 15 height 15
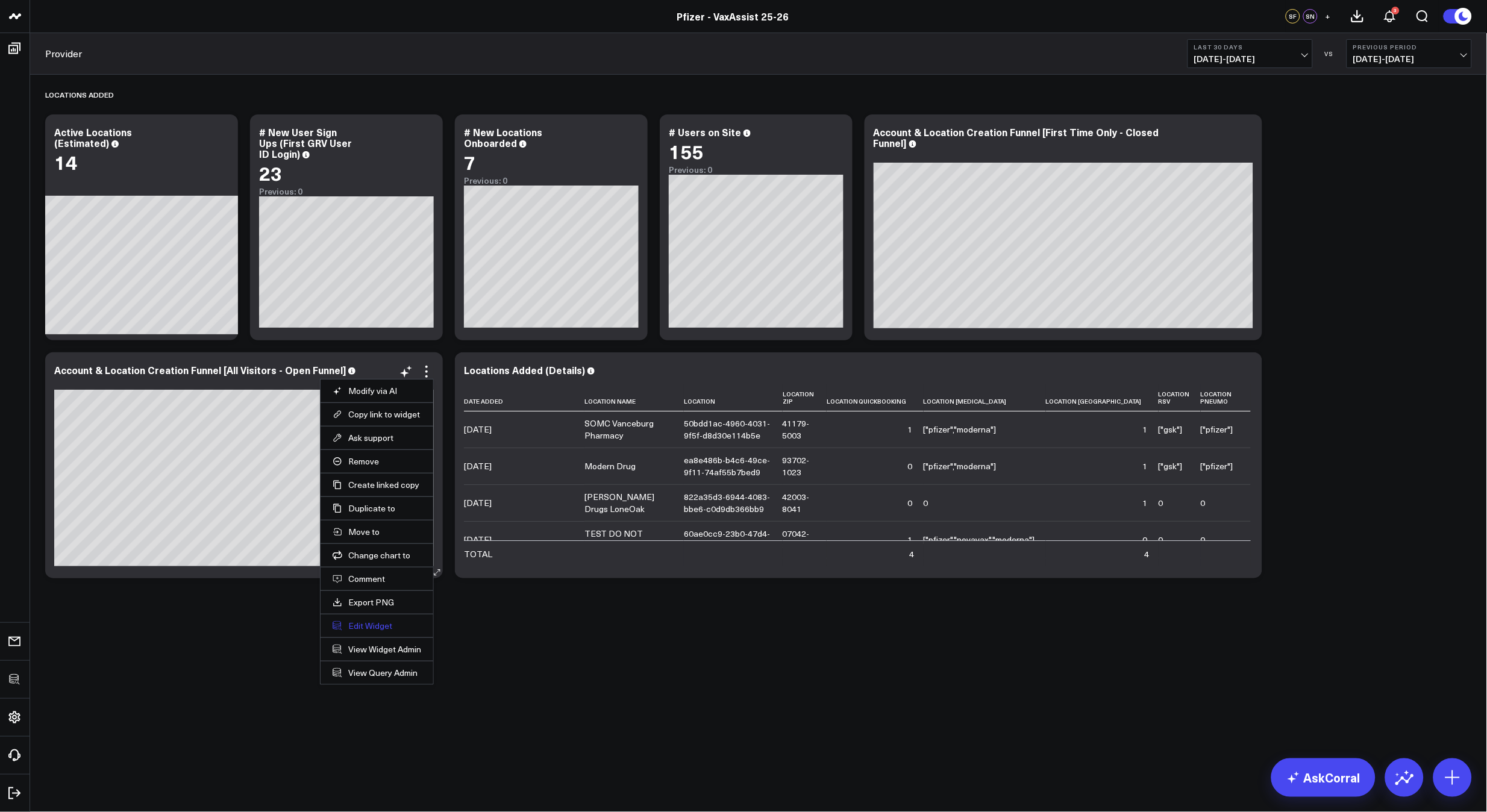
click at [368, 627] on button "Edit Widget" at bounding box center [377, 626] width 89 height 11
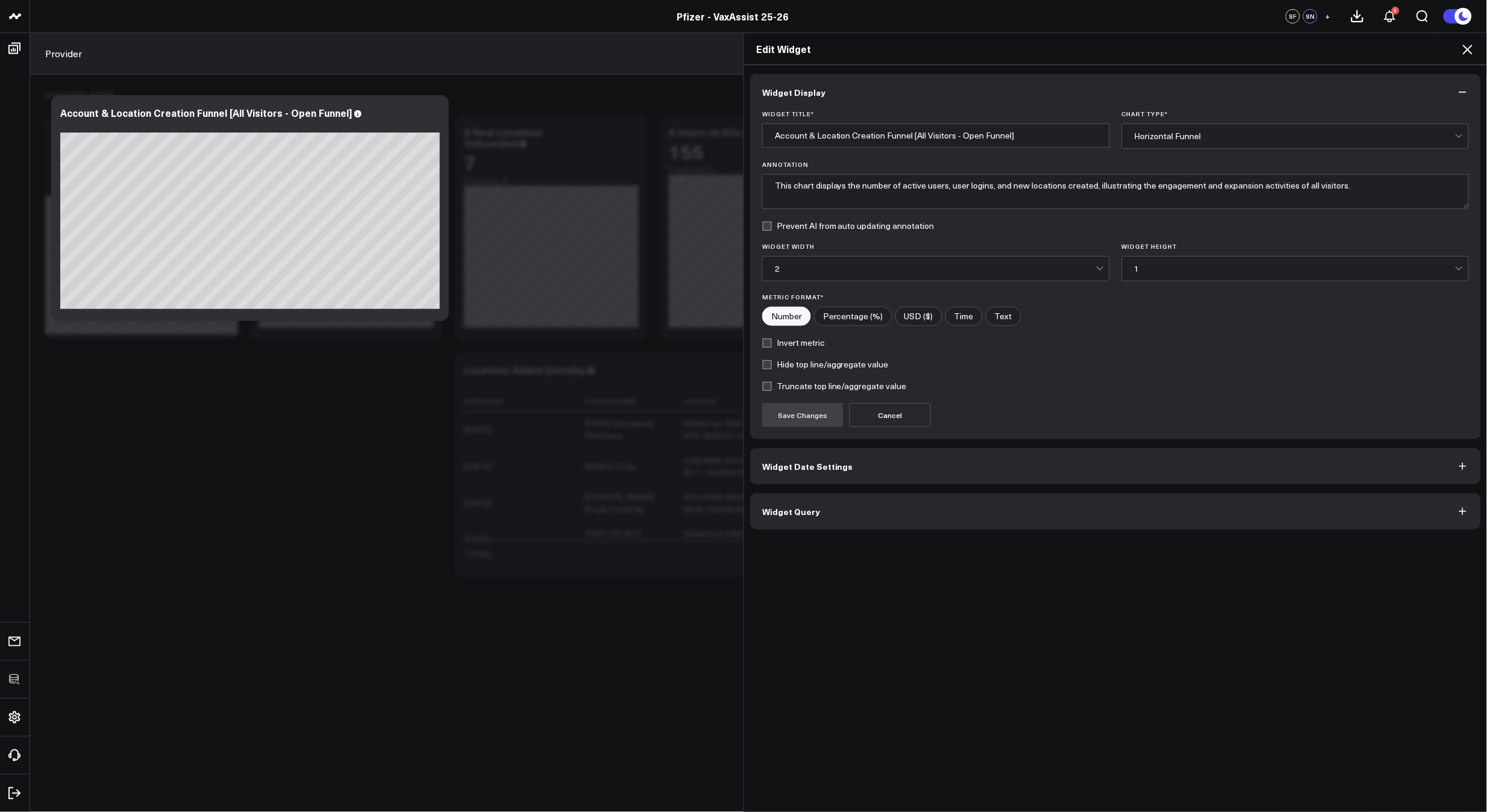
click at [840, 480] on button "Widget Date Settings" at bounding box center [1115, 467] width 731 height 36
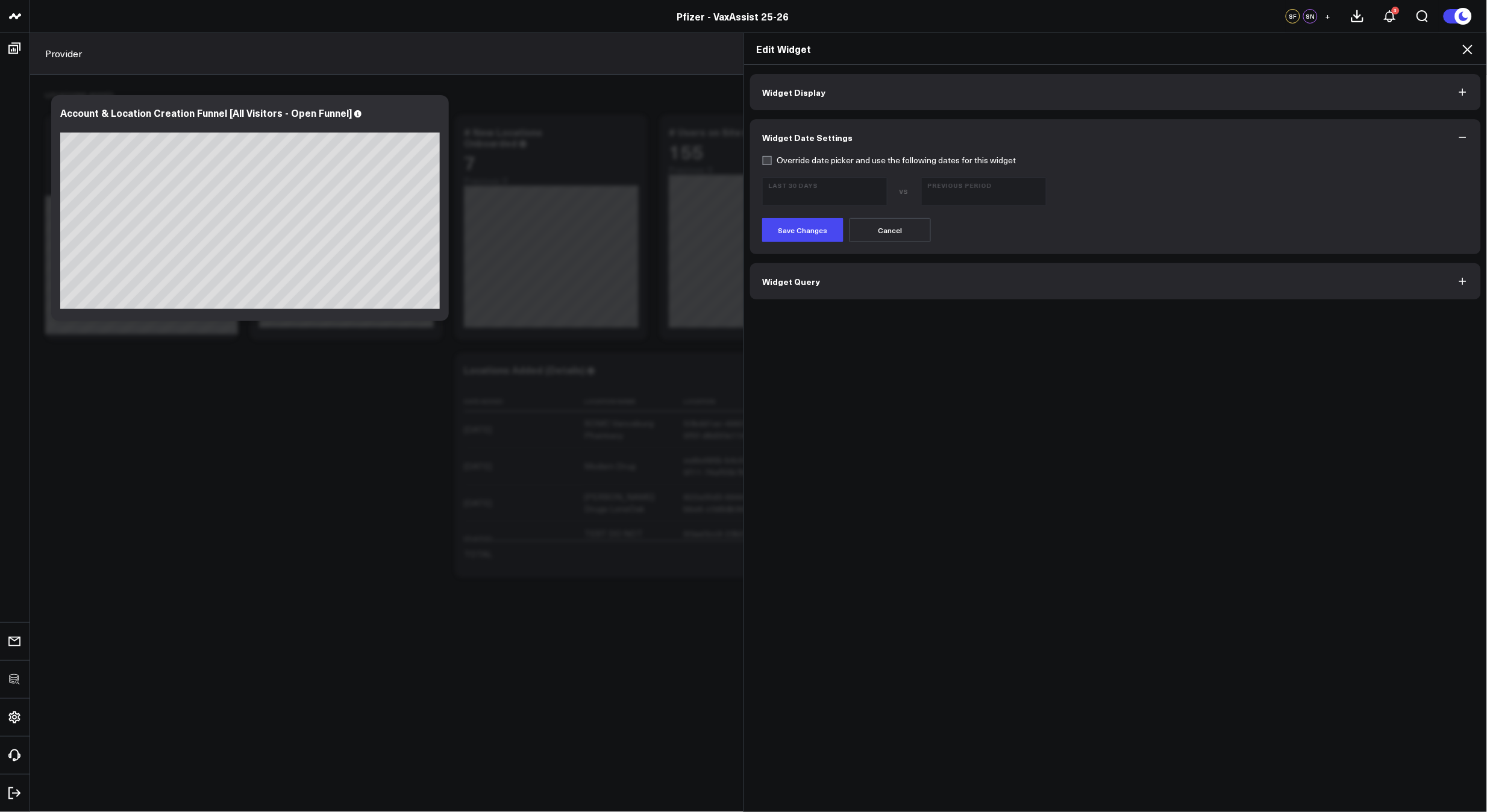
click at [790, 278] on span "Widget Query" at bounding box center [791, 281] width 58 height 9
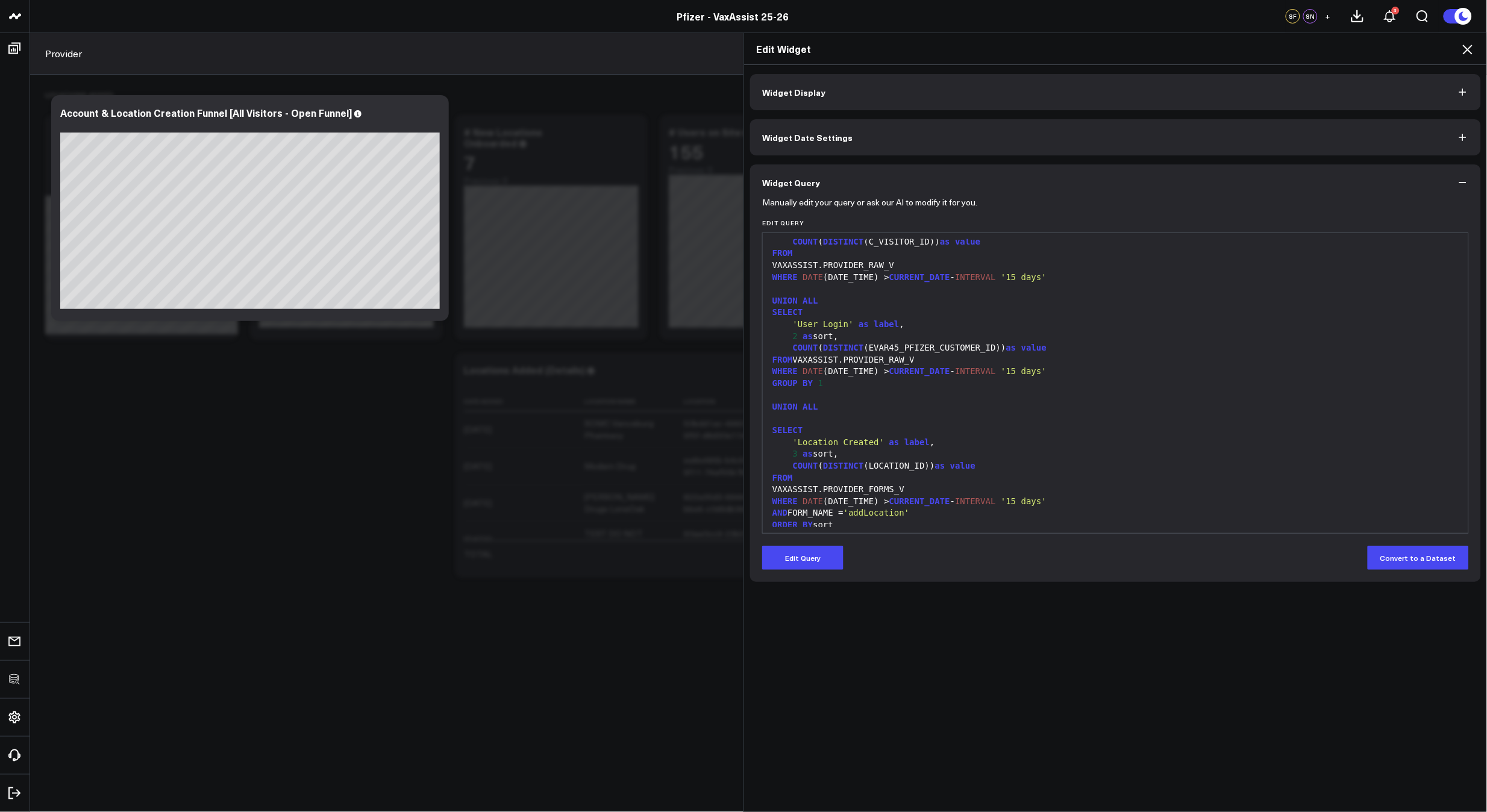
scroll to position [46, 0]
click at [960, 529] on div "99 1 2 3 4 5 6 7 8 9 10 11 12 13 14 15 16 17 18 19 20 21 22 23 24 25 26 27 28 ›…" at bounding box center [1115, 383] width 707 height 301
click at [1465, 49] on icon at bounding box center [1468, 49] width 15 height 15
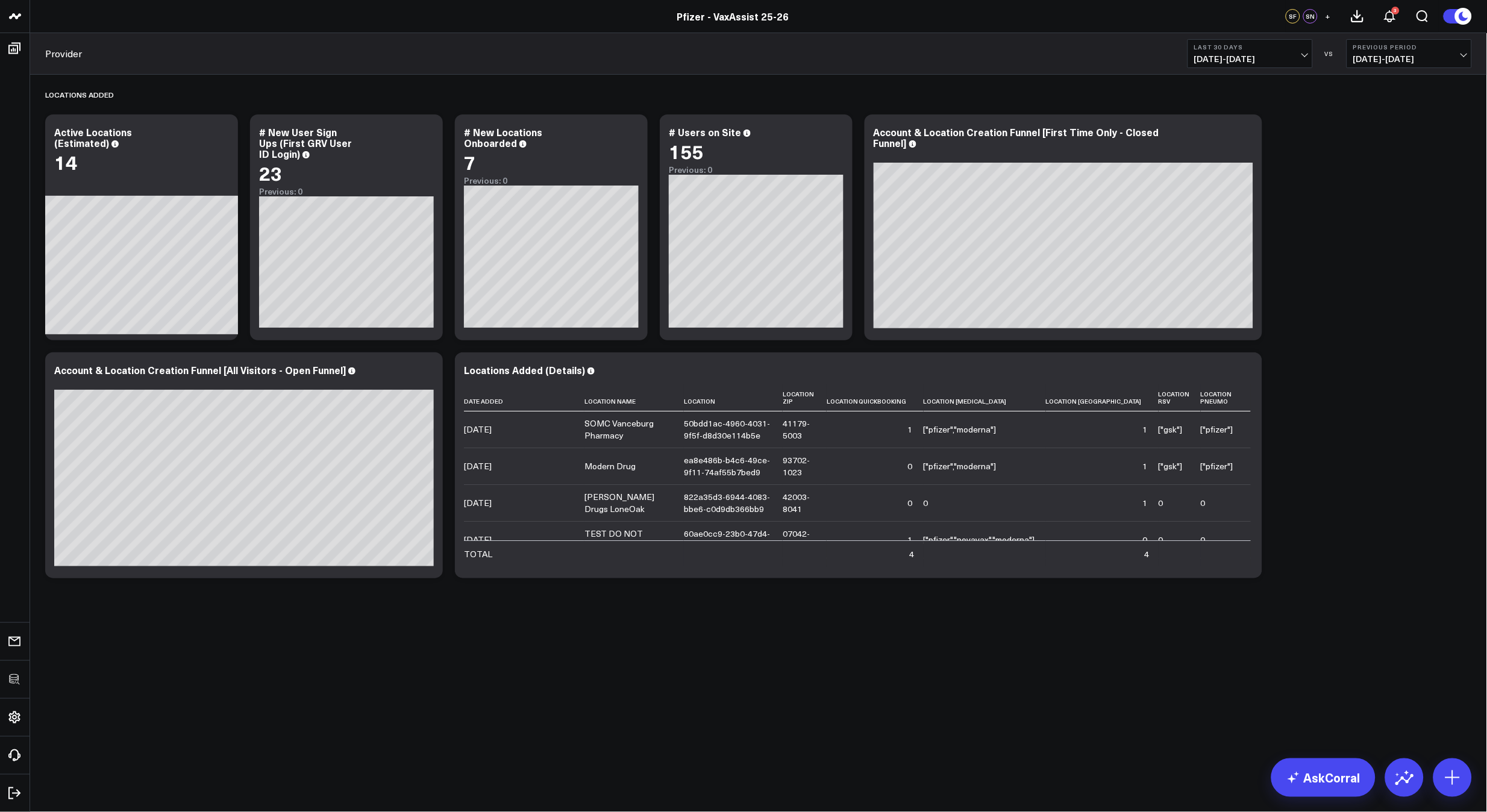
click at [739, 641] on div "Locations Added Modify via AI Copy link to widget Ask support Remove Create lin…" at bounding box center [759, 366] width 1457 height 582
click at [1328, 248] on div "Locations Added Modify via AI Copy link to widget Ask support Remove Create lin…" at bounding box center [758, 329] width 1439 height 510
click at [222, 132] on icon at bounding box center [222, 134] width 15 height 15
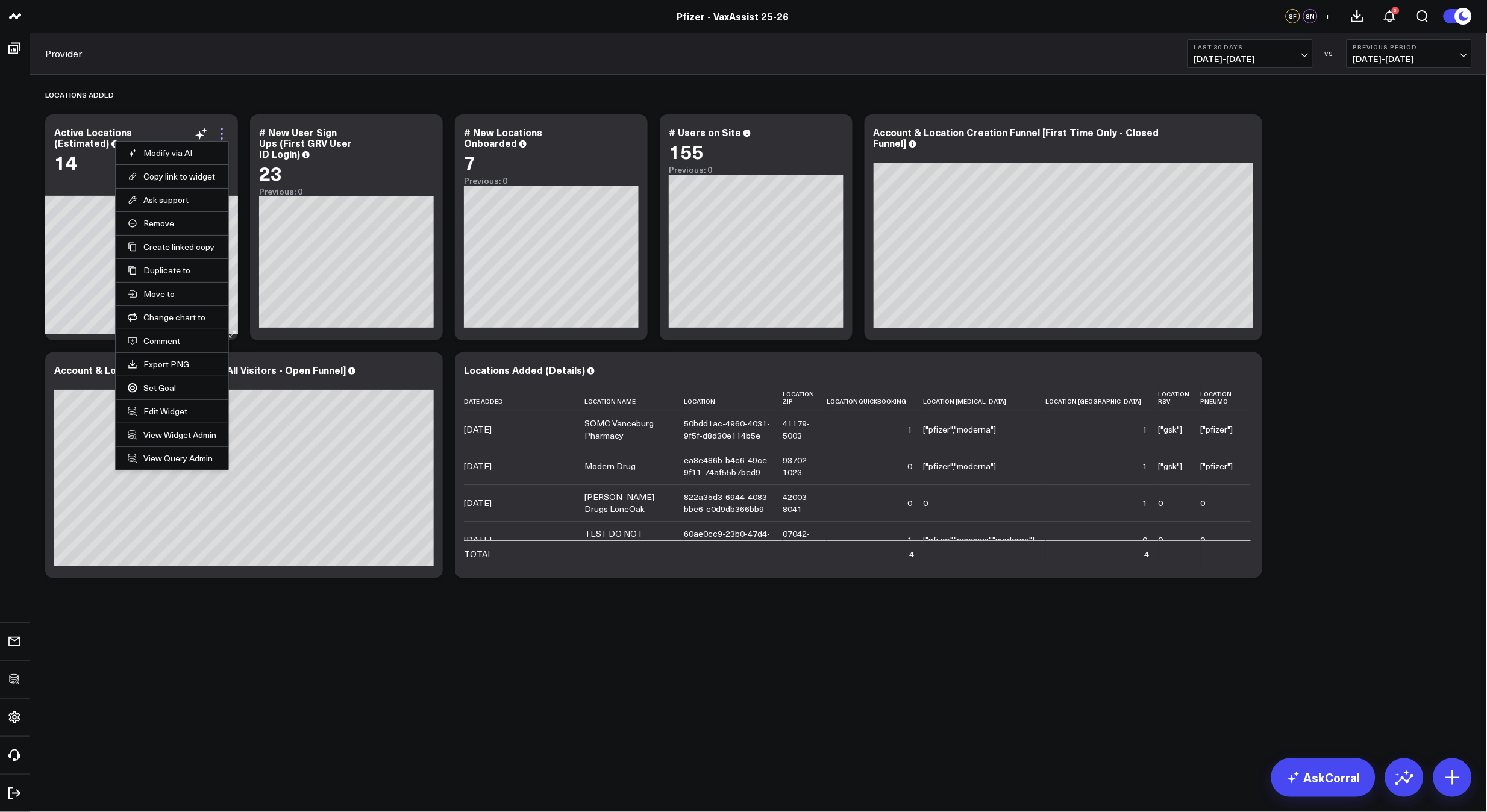
click at [219, 134] on icon at bounding box center [222, 134] width 15 height 15
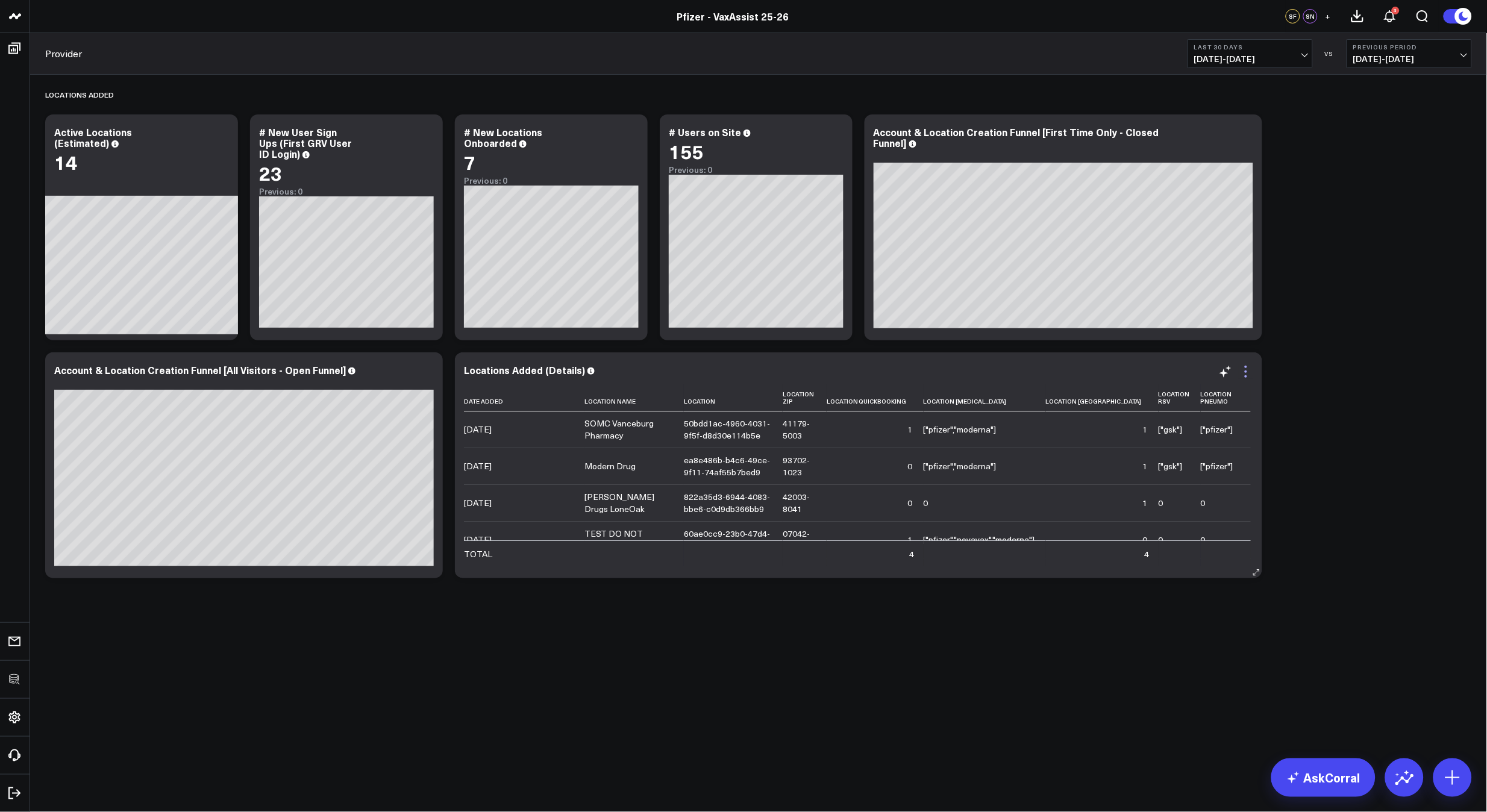
click at [1250, 372] on icon at bounding box center [1246, 372] width 15 height 15
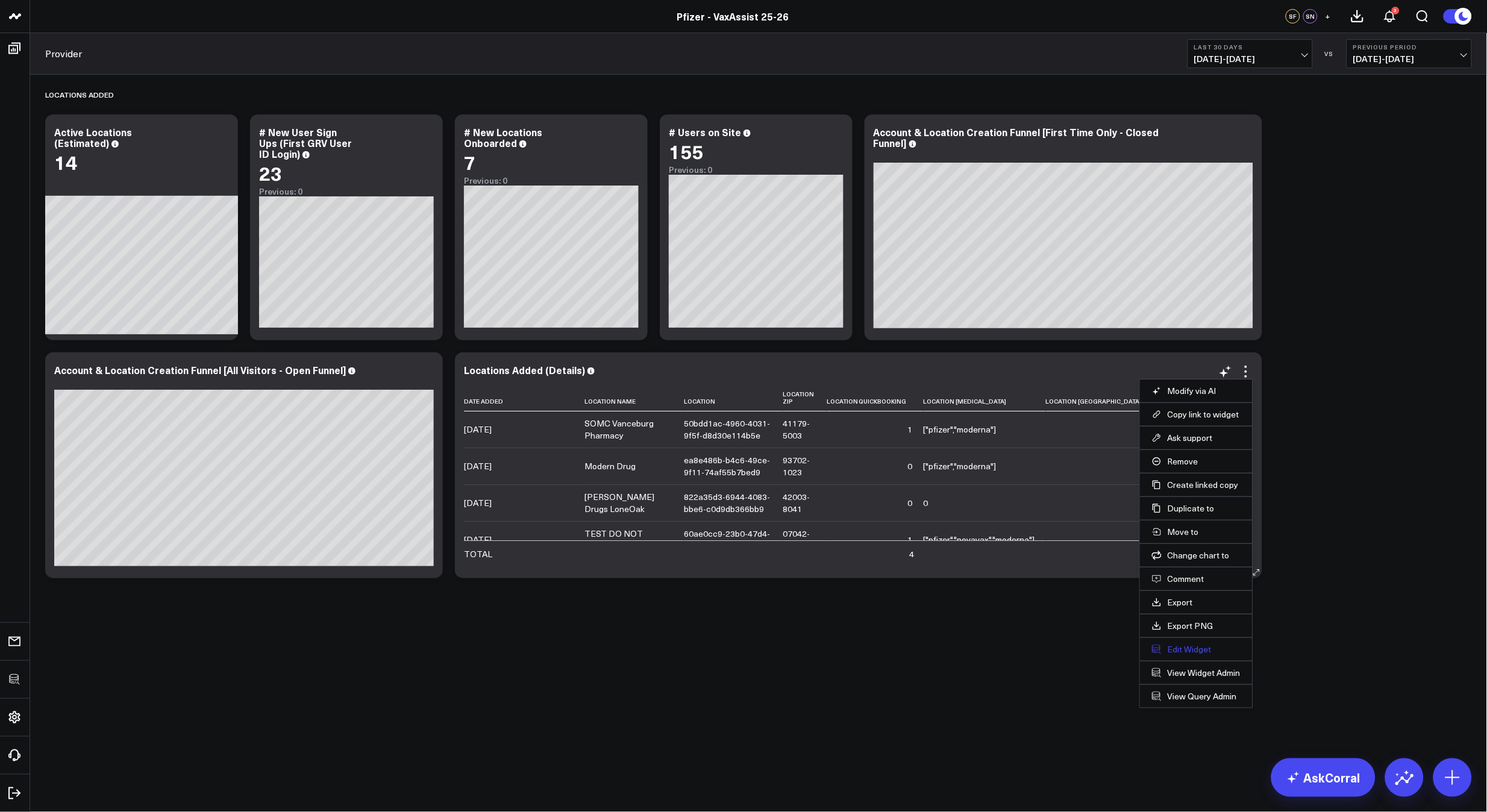
click at [1195, 650] on button "Edit Widget" at bounding box center [1197, 649] width 89 height 11
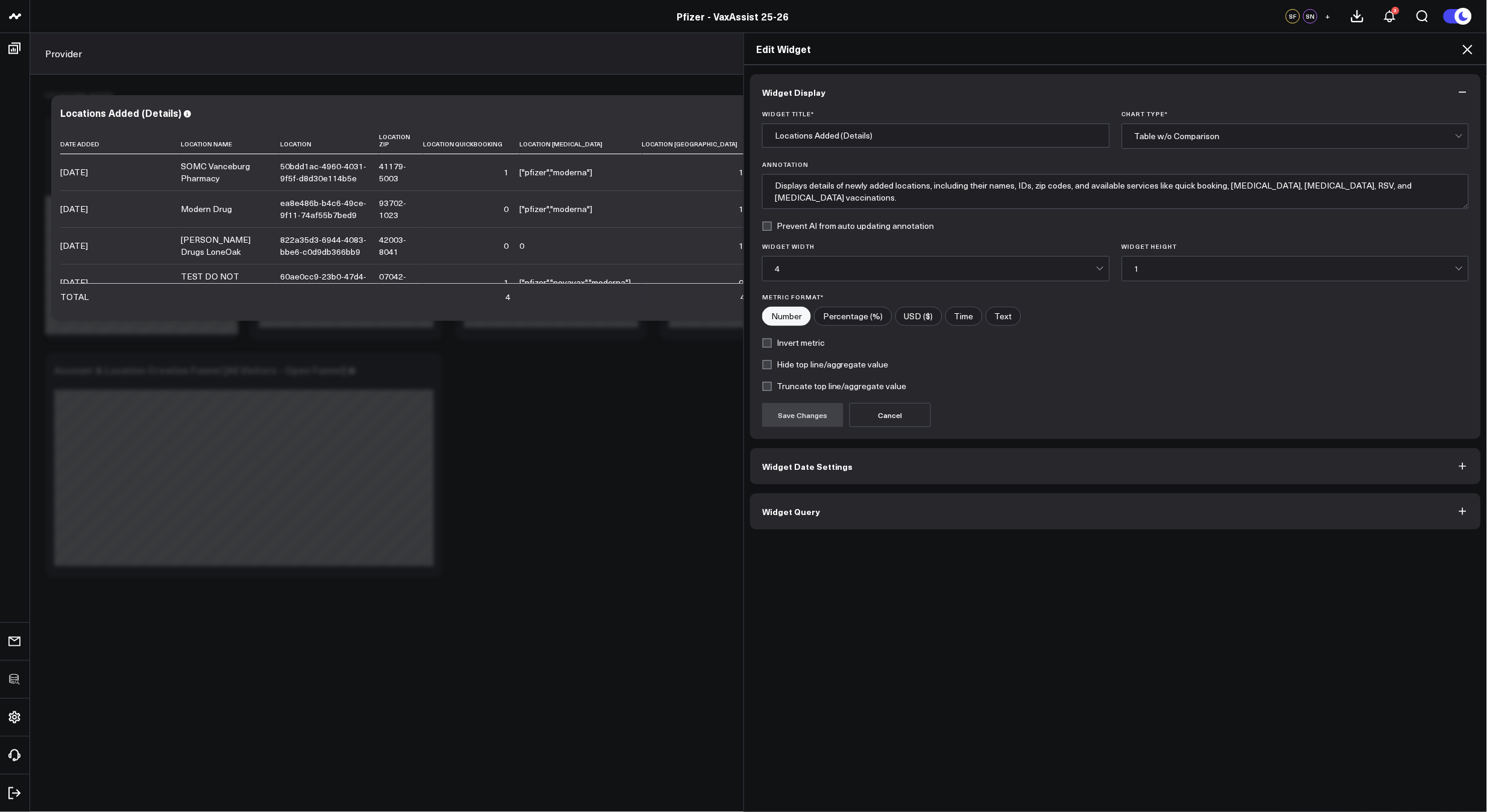
click at [1077, 528] on button "Widget Query" at bounding box center [1115, 512] width 731 height 36
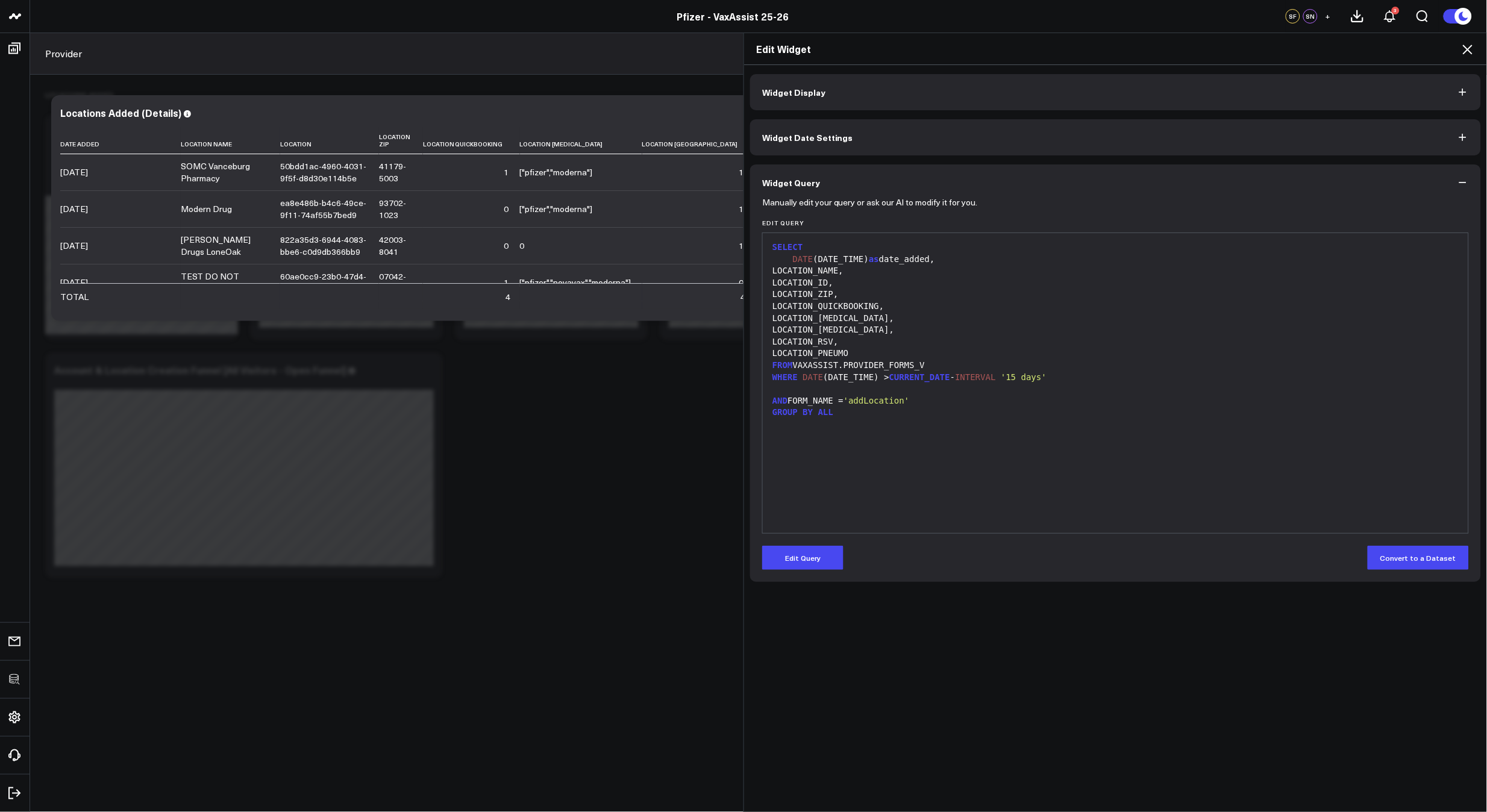
drag, startPoint x: 817, startPoint y: 554, endPoint x: 819, endPoint y: 542, distance: 12.2
click at [817, 554] on button "Edit Query" at bounding box center [803, 557] width 81 height 24
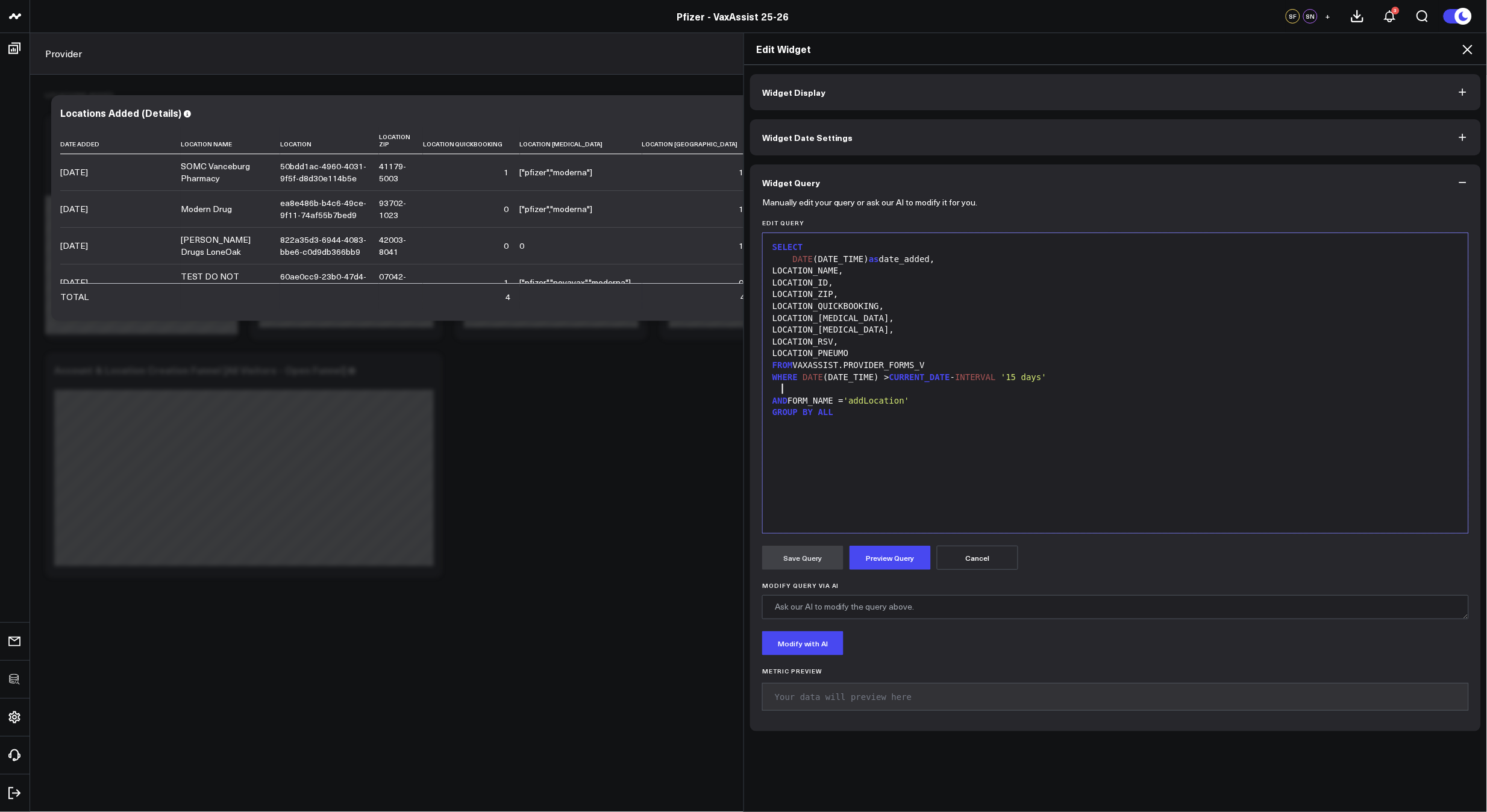
click at [834, 390] on div at bounding box center [1116, 389] width 694 height 12
click at [893, 556] on button "Preview Query" at bounding box center [890, 557] width 81 height 24
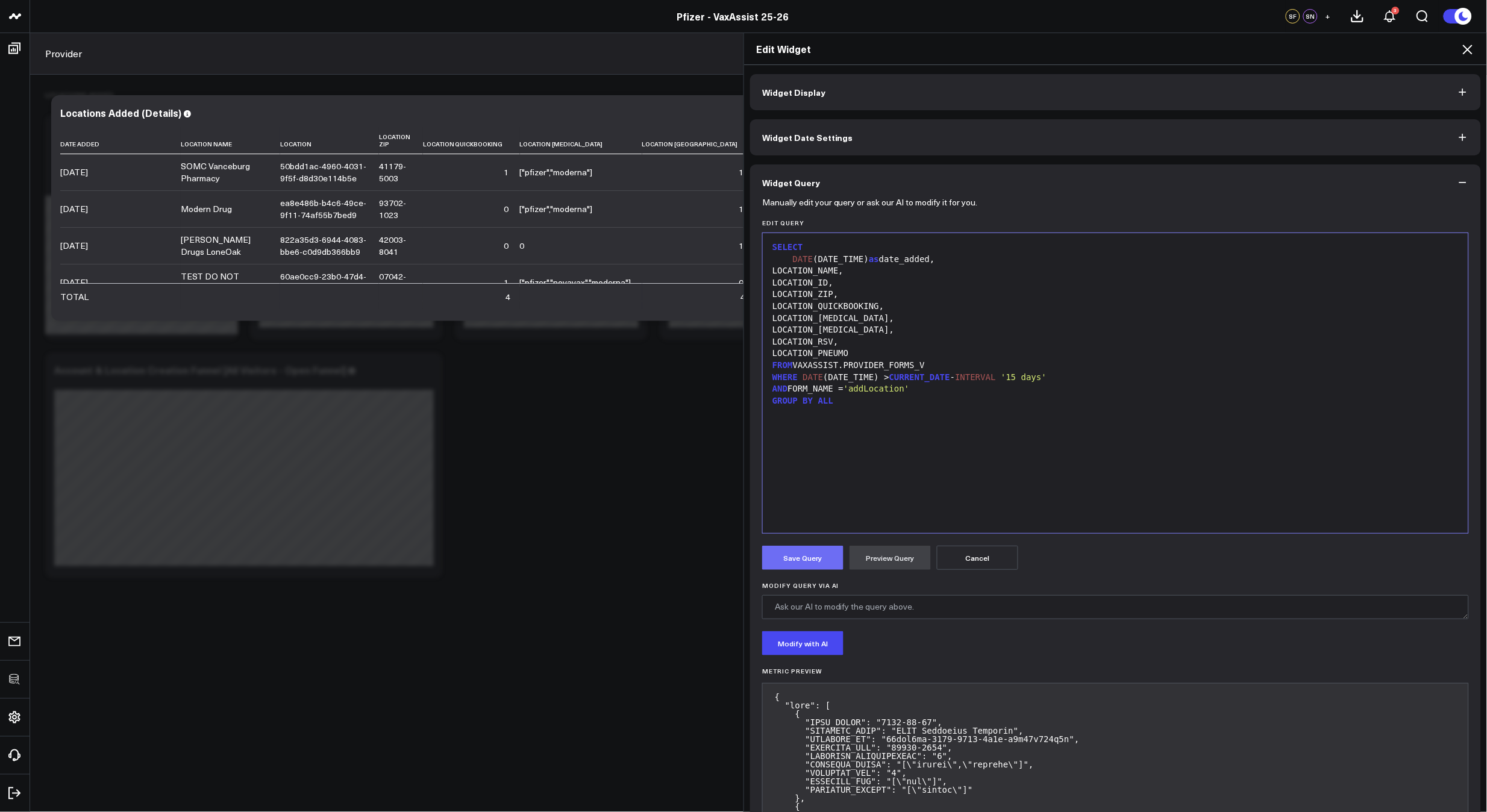
click at [792, 563] on button "Save Query" at bounding box center [803, 557] width 81 height 24
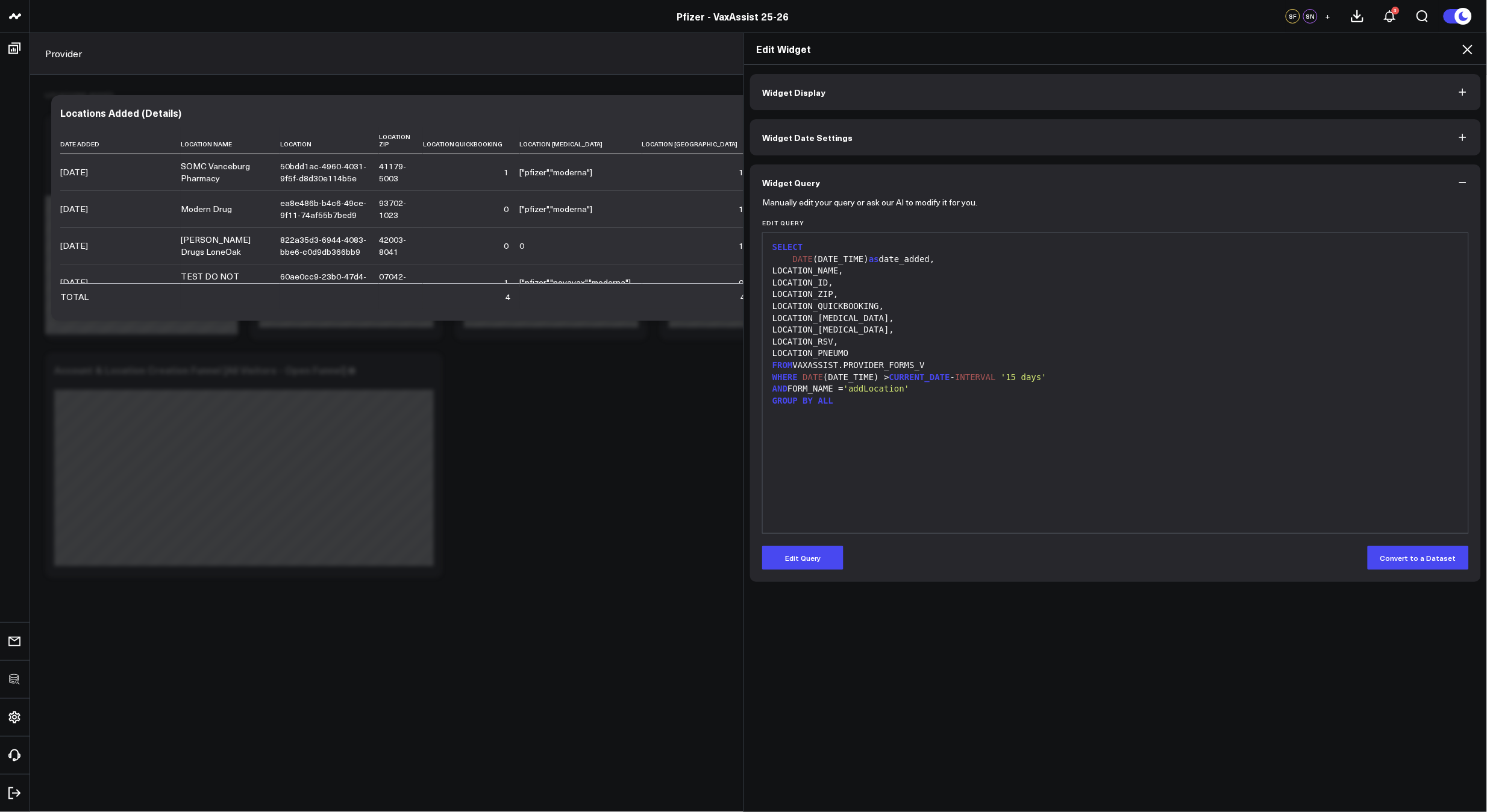
click at [1063, 395] on div "GROUP BY ALL" at bounding box center [1116, 401] width 694 height 12
click at [880, 434] on div "SELECT DATE (DATE_TIME) as date_added, LOCATION_NAME, LOCATION_ID, LOCATION_ZIP…" at bounding box center [1116, 383] width 694 height 288
click at [1469, 52] on icon at bounding box center [1468, 49] width 15 height 15
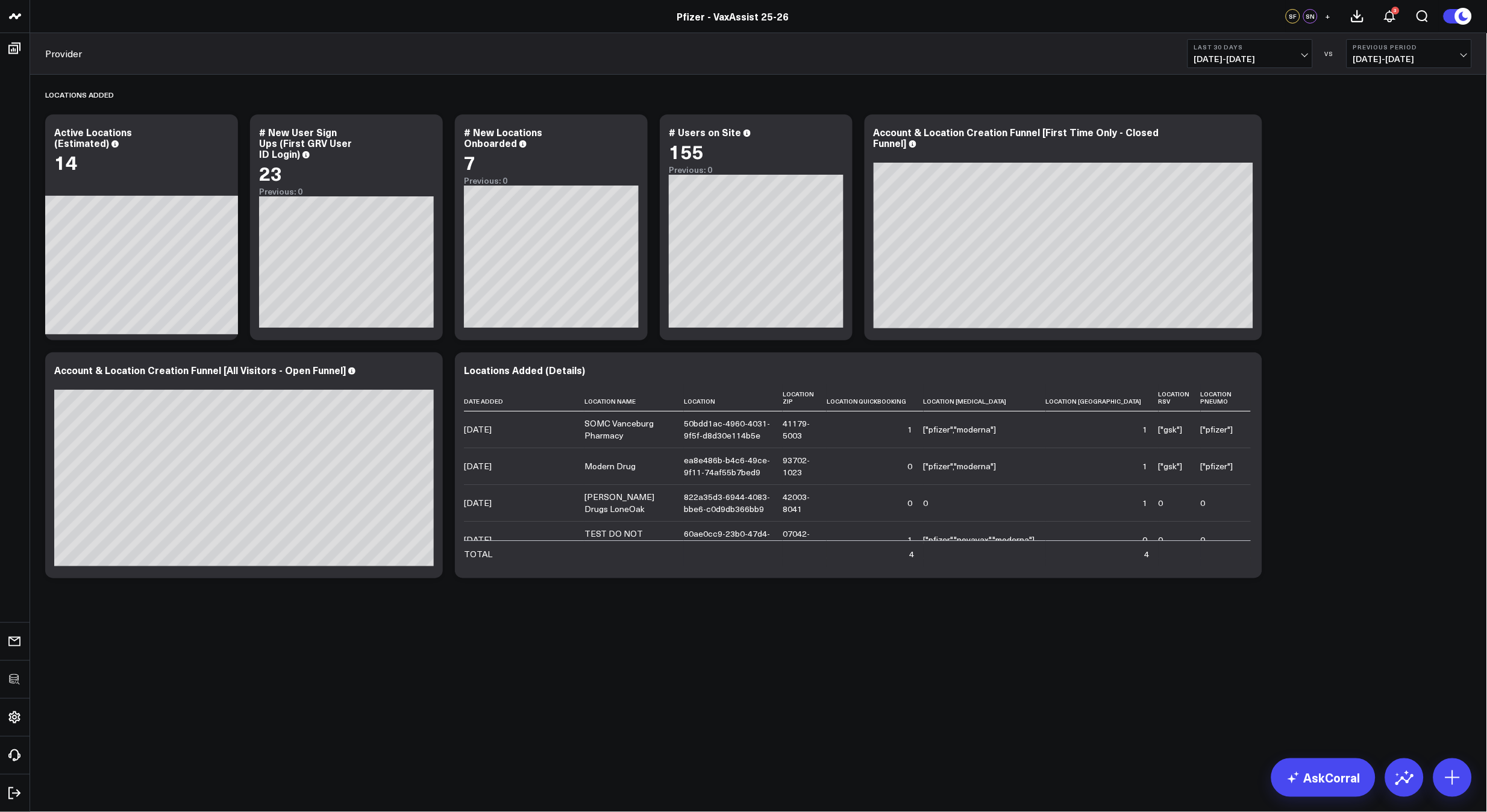
click at [655, 704] on body "3725 Test 829 Studios Accenture Activant Capital Agriculture & Farming Demo All…" at bounding box center [743, 406] width 1487 height 812
